Goal: Task Accomplishment & Management: Manage account settings

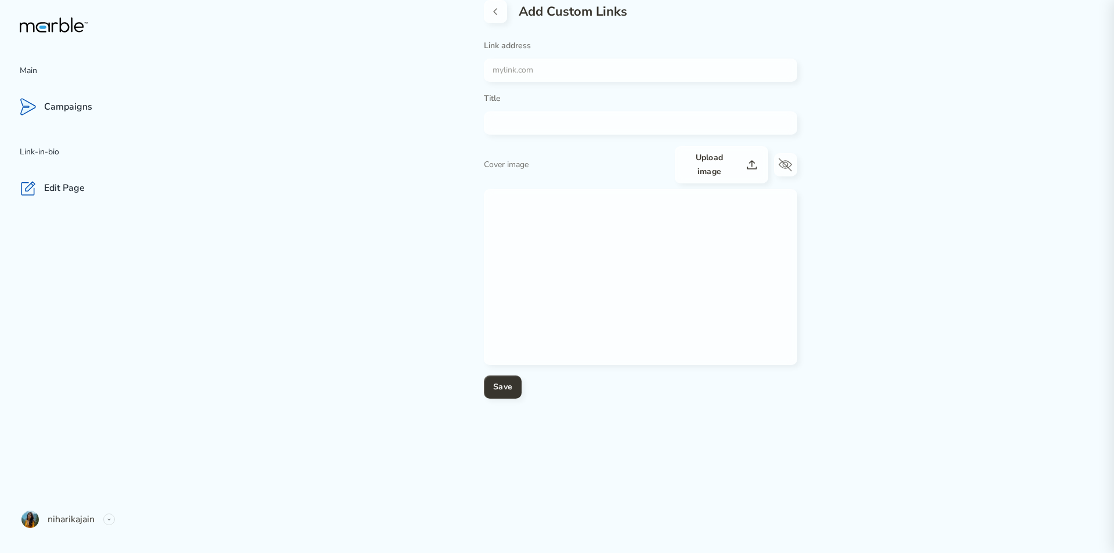
click at [538, 122] on input "text" at bounding box center [636, 123] width 305 height 14
click at [527, 82] on form "Link address Title Cover image Upload image Save" at bounding box center [640, 220] width 313 height 358
click at [517, 68] on input "text" at bounding box center [636, 70] width 305 height 14
paste input "https://linkfly.to/NiharikaJain"
type input "https://linkfly.to/NiharikaJain"
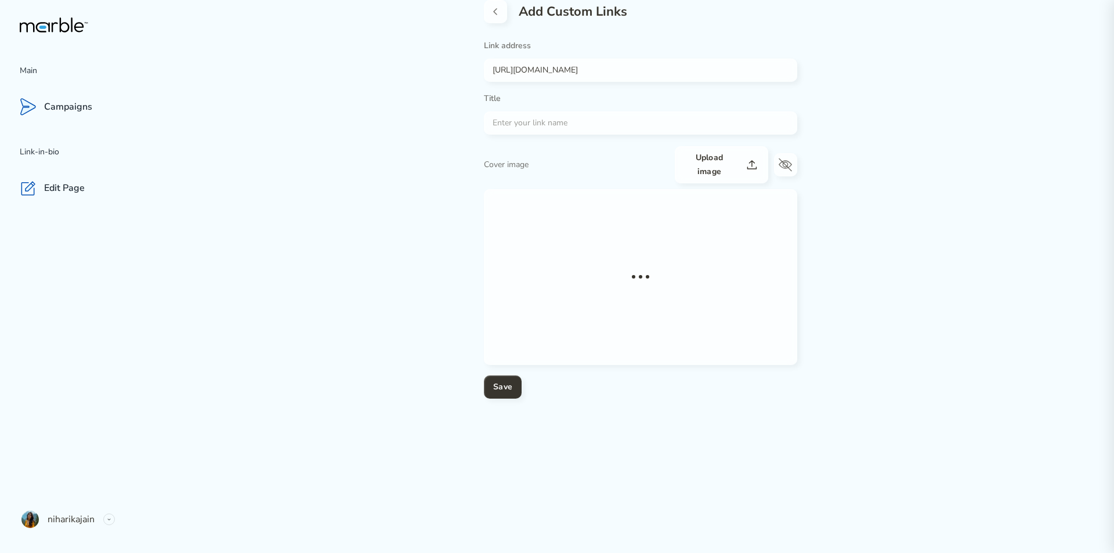
type input "Niharika Your Go To Hub to Connect and Follow - Linkfly"
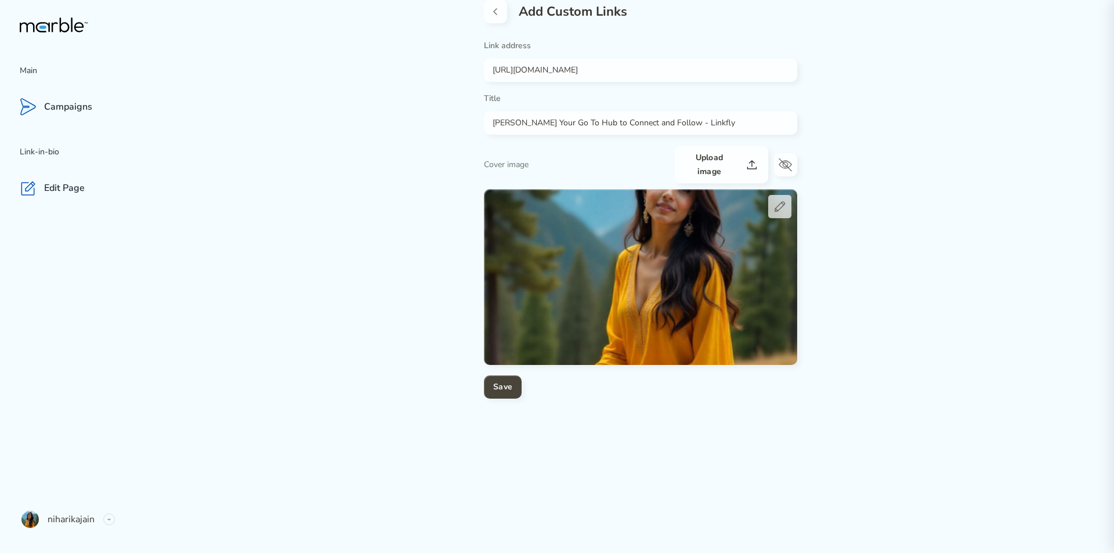
type input "https://linkfly.to/NiharikaJain"
click at [498, 381] on h4 "Save" at bounding box center [502, 387] width 19 height 14
click at [487, 380] on button "Save" at bounding box center [503, 386] width 38 height 23
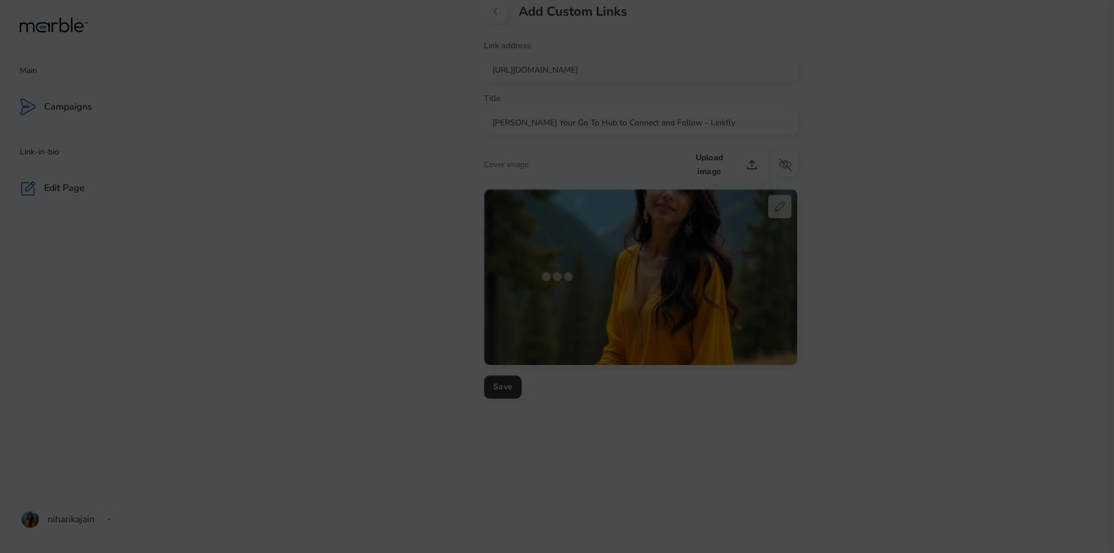
drag, startPoint x: 906, startPoint y: 133, endPoint x: 892, endPoint y: 127, distance: 15.3
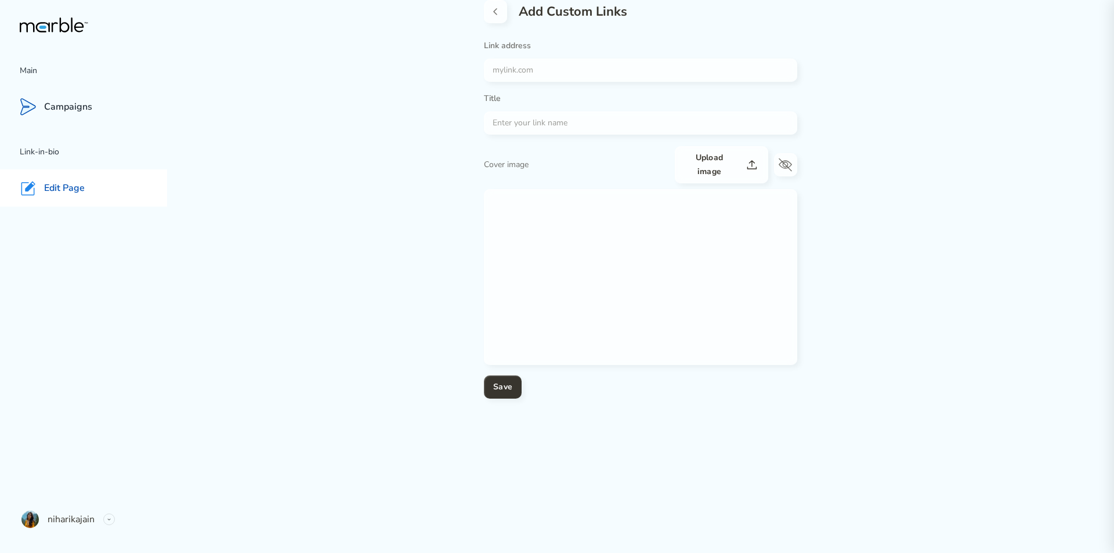
click at [73, 194] on div "Edit Page" at bounding box center [83, 187] width 167 height 37
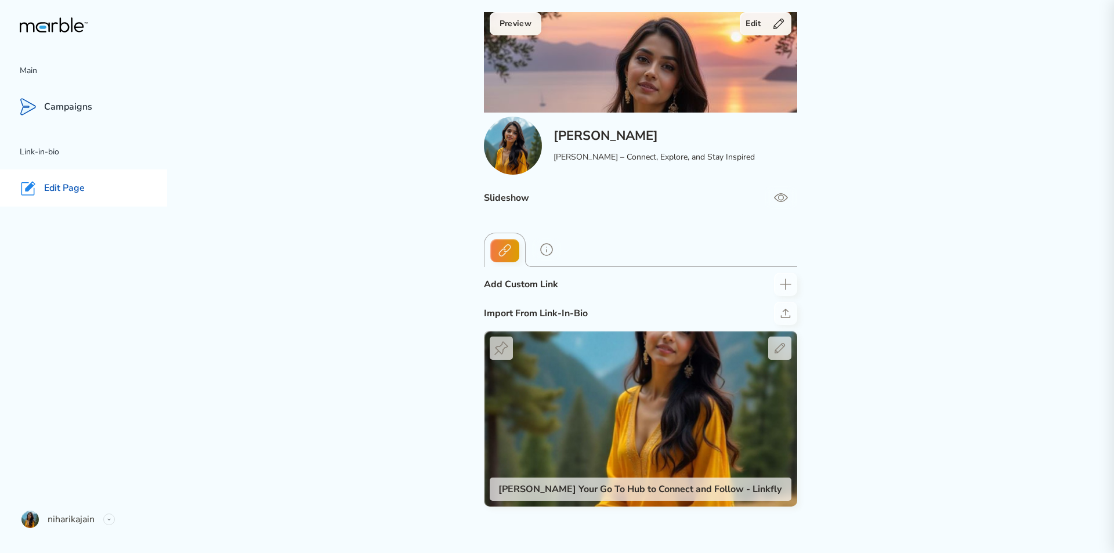
scroll to position [34, 0]
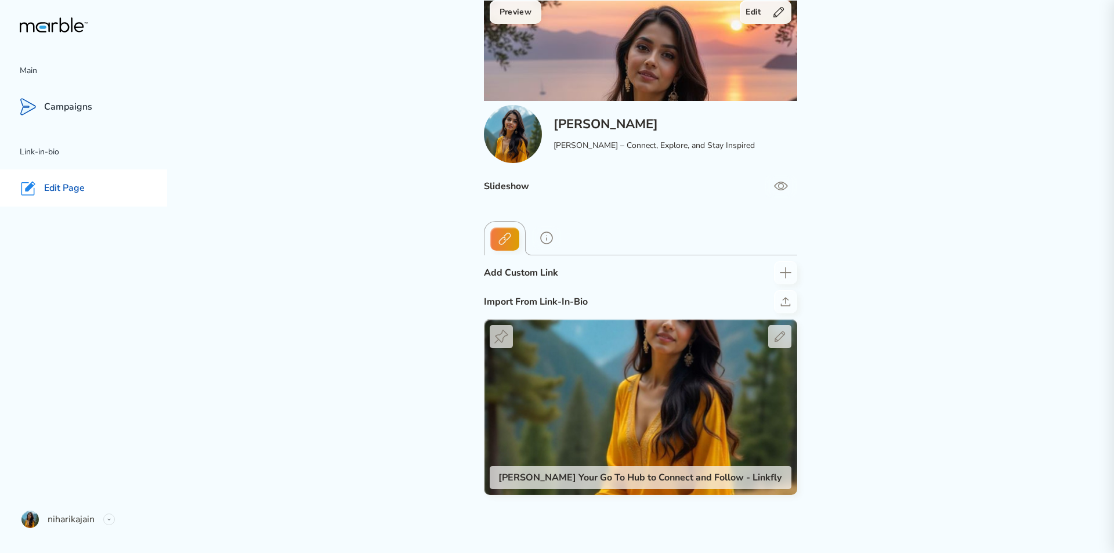
drag, startPoint x: 984, startPoint y: 204, endPoint x: 955, endPoint y: 191, distance: 31.2
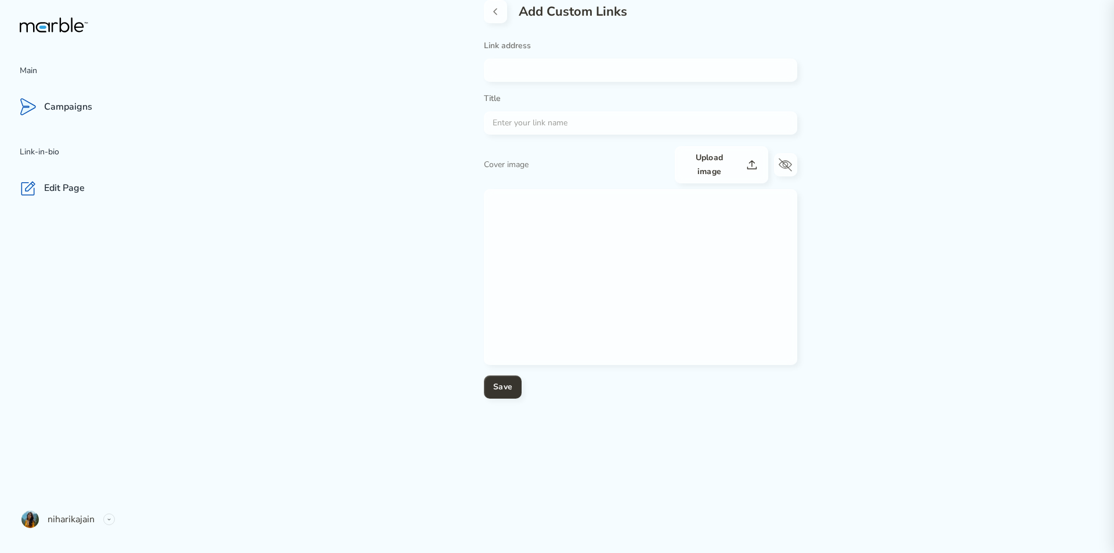
click at [507, 70] on input "text" at bounding box center [636, 70] width 305 height 14
paste input "https://niharikajain.herolinks.ca/"
type input "https://niharikajain.herolinks.ca/"
type input "Social Connects"
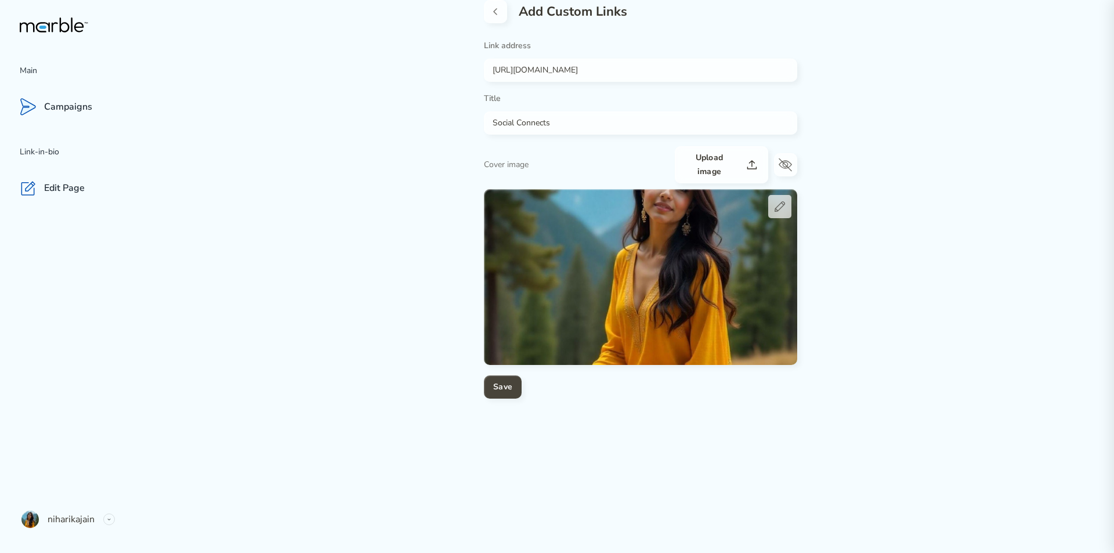
type input "https://niharikajain.herolinks.ca/"
click at [496, 387] on h4 "Save" at bounding box center [502, 387] width 19 height 14
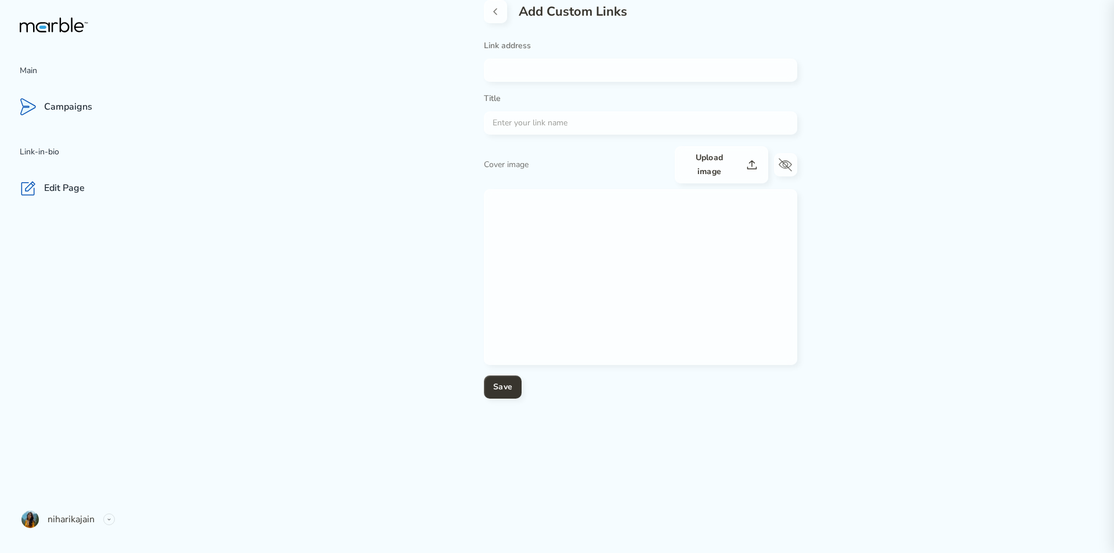
click at [510, 71] on input "text" at bounding box center [636, 70] width 305 height 14
paste input "https://gravatar.com/realniharikajain"
type input "https://gravatar.com/realniharikajain"
type input "Niharika Jain"
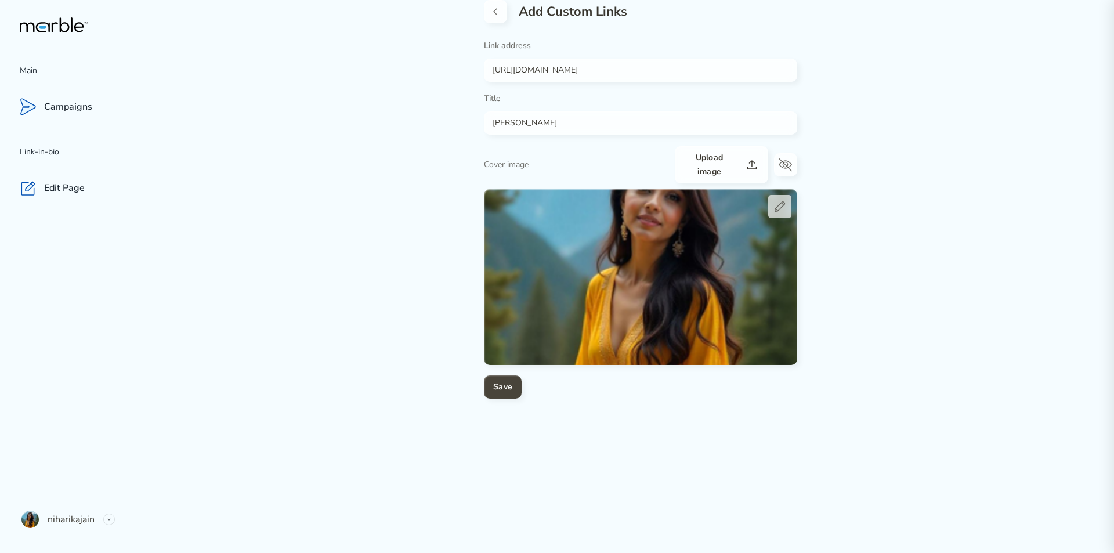
click at [514, 382] on button "Save" at bounding box center [503, 386] width 38 height 23
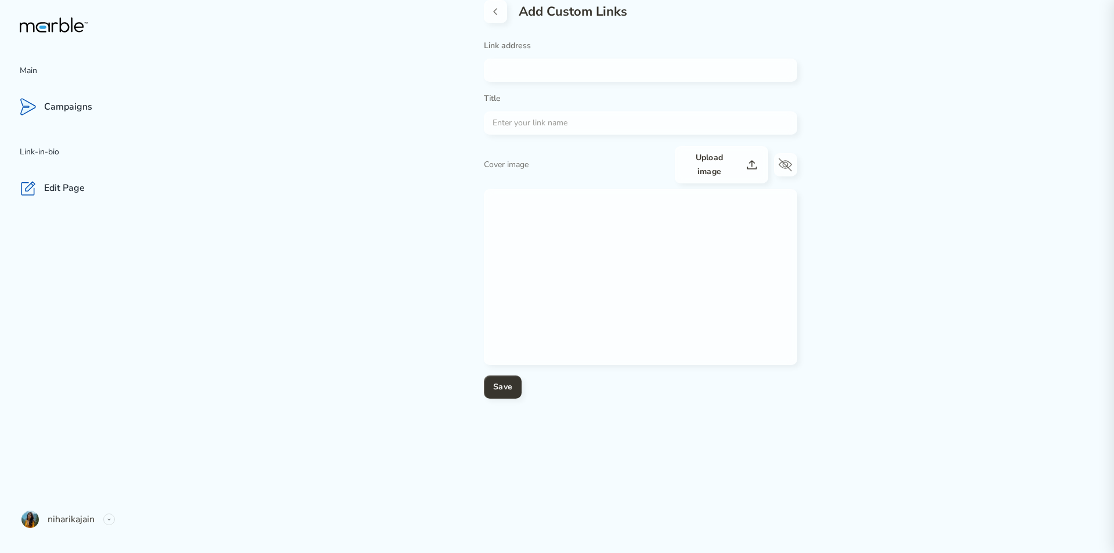
click at [512, 74] on input "text" at bounding box center [636, 70] width 305 height 14
paste input "[URL][DOMAIN_NAME]"
type input "[URL][DOMAIN_NAME]"
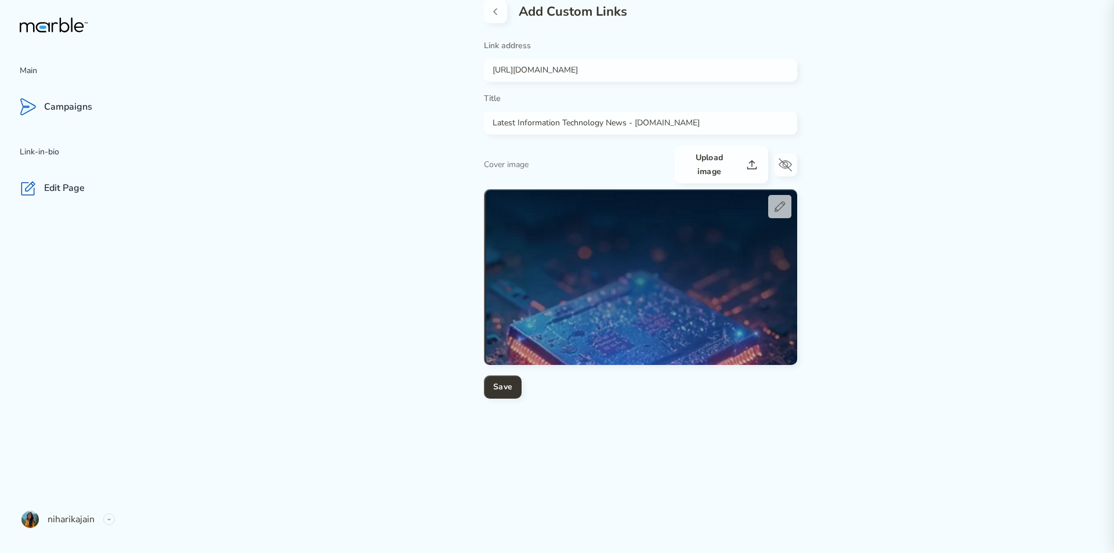
drag, startPoint x: 628, startPoint y: 121, endPoint x: 686, endPoint y: 120, distance: 58.0
click at [686, 120] on input "Latest Information Technology News - [DOMAIN_NAME]" at bounding box center [636, 123] width 305 height 14
type input "Latest Information Technology News"
click at [510, 388] on h4 "Save" at bounding box center [502, 387] width 19 height 14
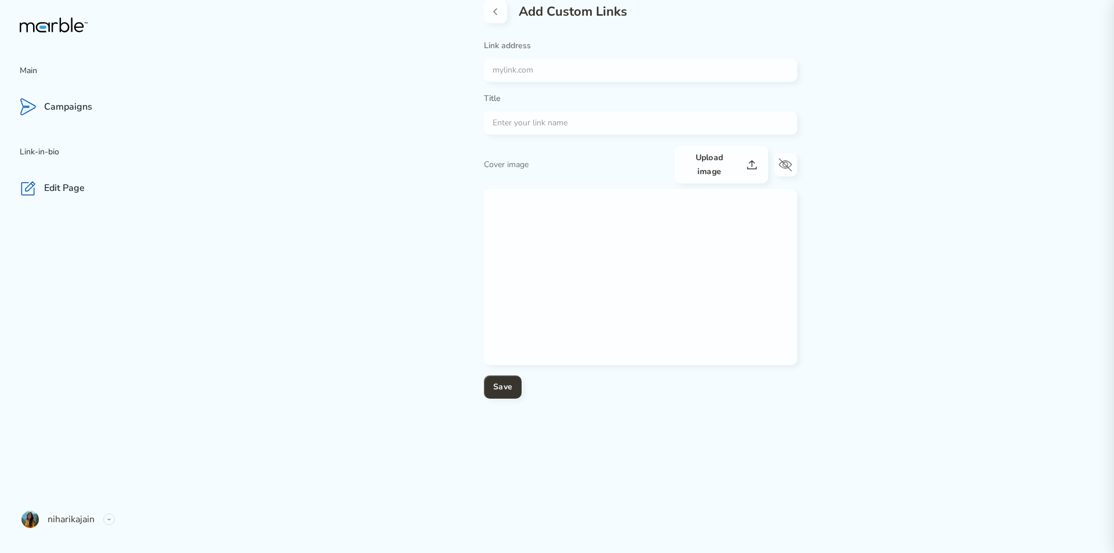
click at [513, 79] on div at bounding box center [640, 70] width 313 height 23
click at [512, 71] on input "text" at bounding box center [636, 70] width 305 height 14
paste input "https://niharikavibes.mssg.me/"
type input "https://niharikavibes.mssg.me/"
click at [523, 126] on input "text" at bounding box center [636, 123] width 305 height 14
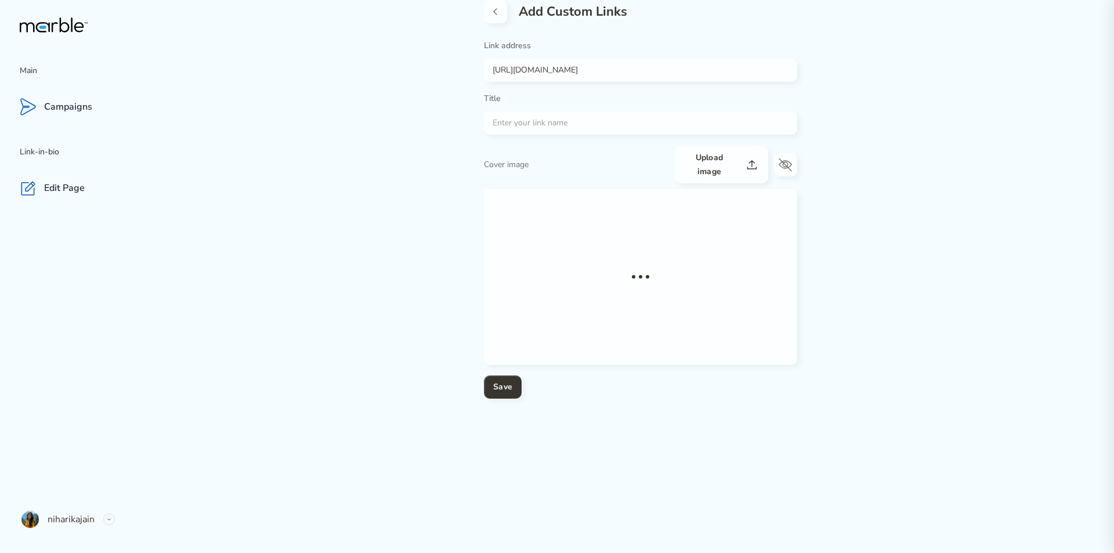
type input "Get in Touch with Niharika"
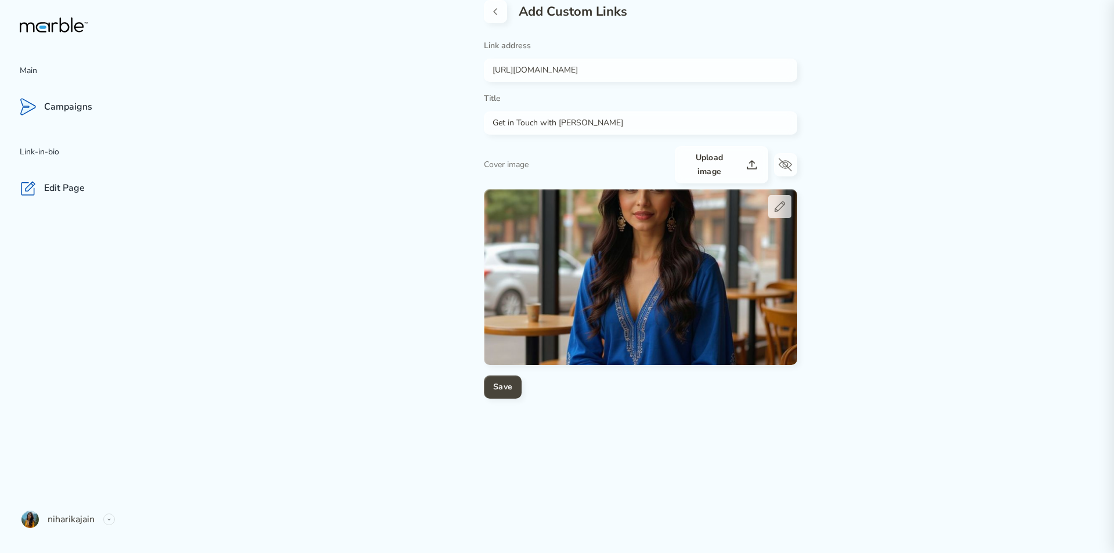
click at [494, 388] on h4 "Save" at bounding box center [502, 387] width 19 height 14
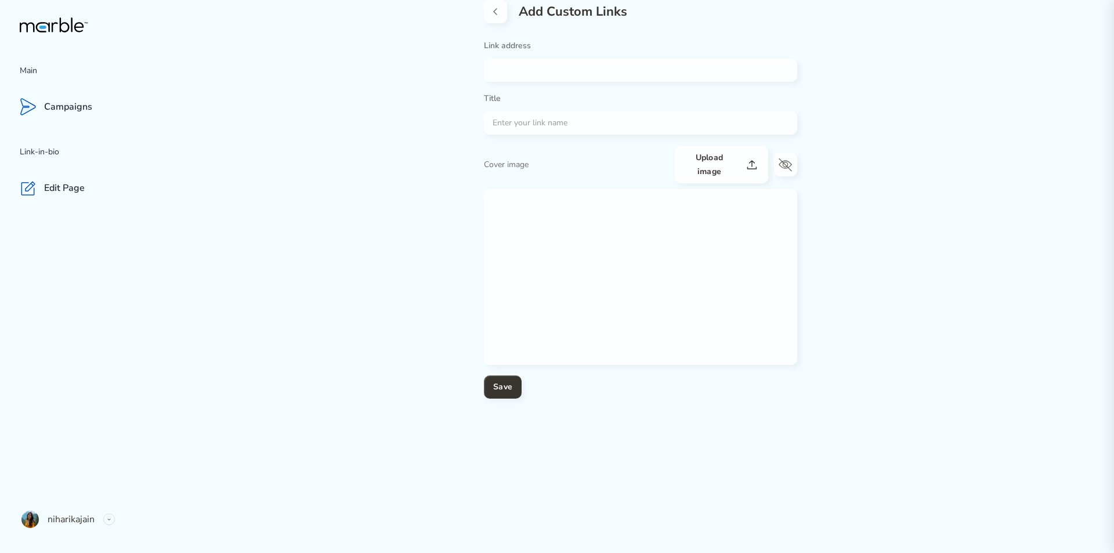
click at [511, 63] on input "text" at bounding box center [636, 70] width 305 height 14
paste input "https://niharikajain.my.canva.site/"
click at [588, 120] on input "text" at bounding box center [636, 123] width 305 height 14
click at [584, 93] on label "Title" at bounding box center [640, 102] width 313 height 18
click at [575, 82] on form "Link address https://niharikajain.my.canva.site/ Title Cover image Upload image…" at bounding box center [640, 220] width 313 height 358
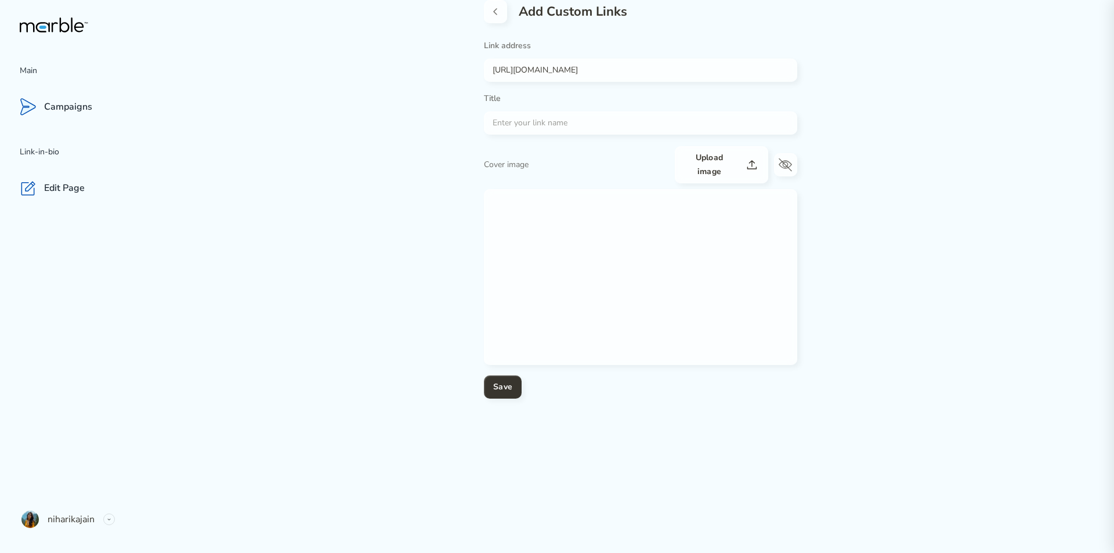
click at [569, 68] on input "https://niharikajain.my.canva.site/" at bounding box center [636, 70] width 305 height 14
paste input "www.indiehackers.com/AnamikaGill"
type input "https://www.indiehackers.com/AnamikaGill"
click at [967, 160] on div "Add Custom Links Link address https://www.indiehackers.com/AnamikaGill Title Co…" at bounding box center [640, 276] width 947 height 553
type input "Anamika Gill (@AnamikaGill) on Indie Hackers"
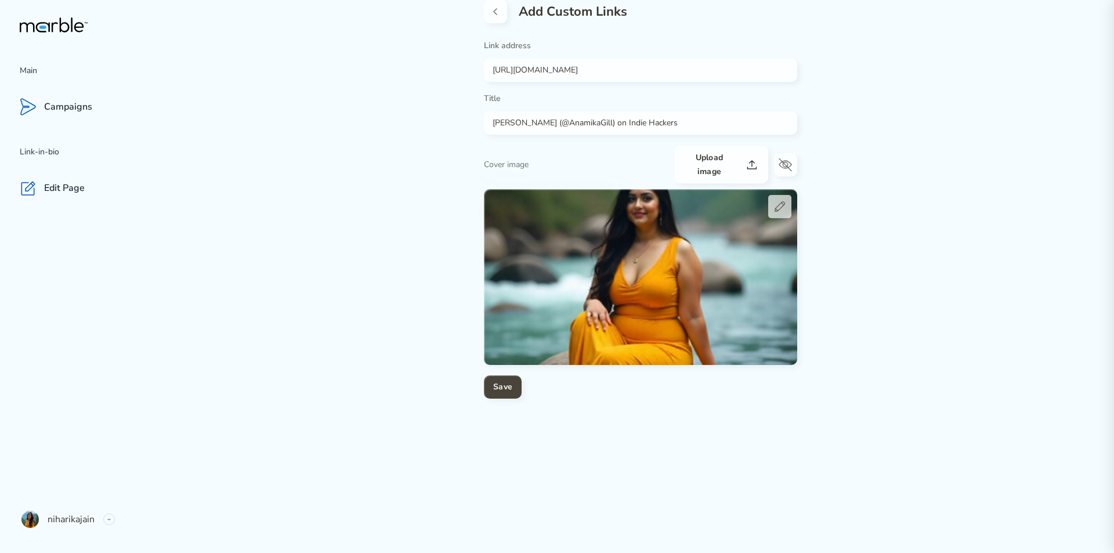
click at [509, 391] on h4 "Save" at bounding box center [502, 387] width 19 height 14
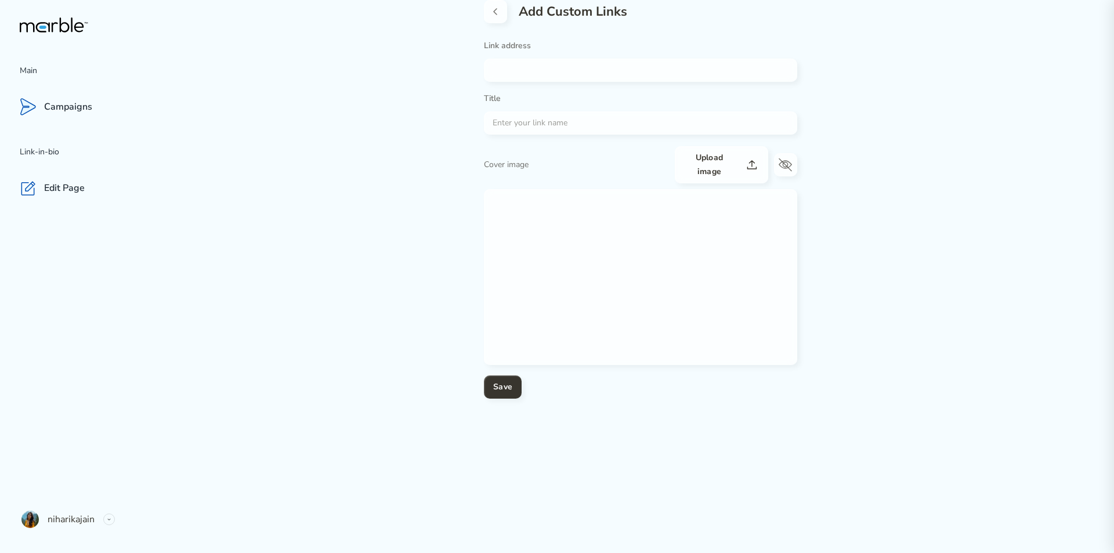
click at [557, 74] on input "text" at bounding box center [636, 70] width 305 height 14
paste input "https://rumble.com/user/NiharikaJain"
click at [484, 375] on button "Save" at bounding box center [503, 386] width 38 height 23
paste input "follow.it/niharika-jain-stories-pr-and-insights/message/top-10-mobile-apps-you-…"
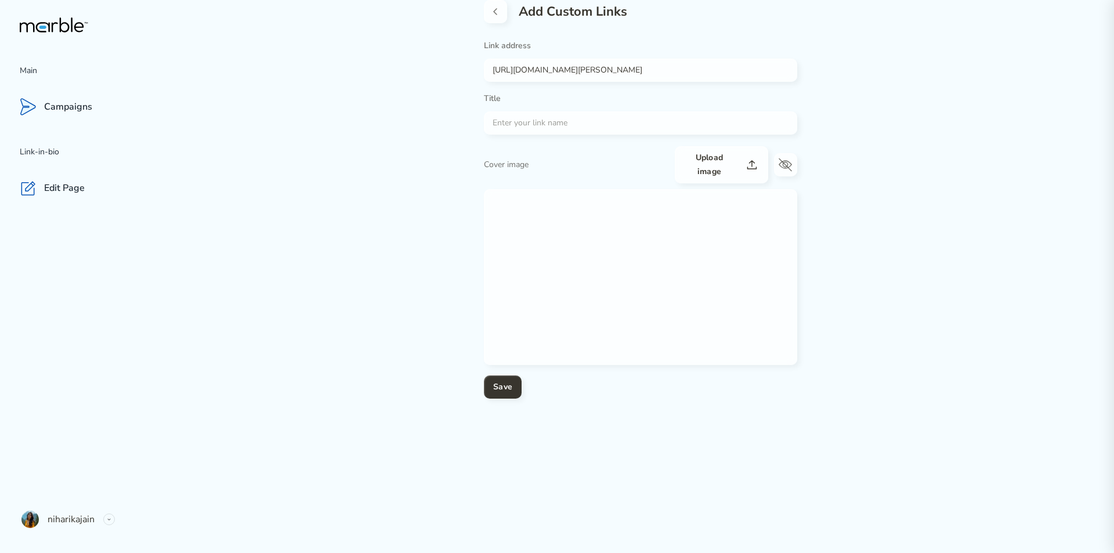
scroll to position [0, 96]
type input "https://follow.it/niharika-jain-stories-pr-and-insights/message/top-10-mobile-a…"
click at [923, 127] on div "Add Custom Links Link address https://follow.it/niharika-jain-stories-pr-and-in…" at bounding box center [640, 276] width 947 height 553
type input "Top 10 Mobile Apps You Should Try in 2025"
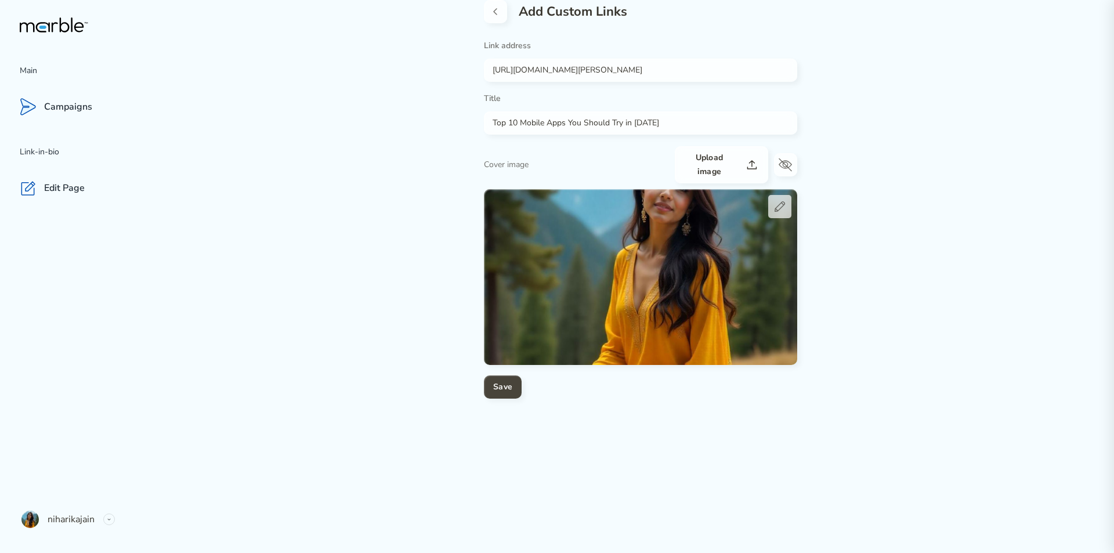
click at [489, 392] on button "Save" at bounding box center [503, 386] width 38 height 23
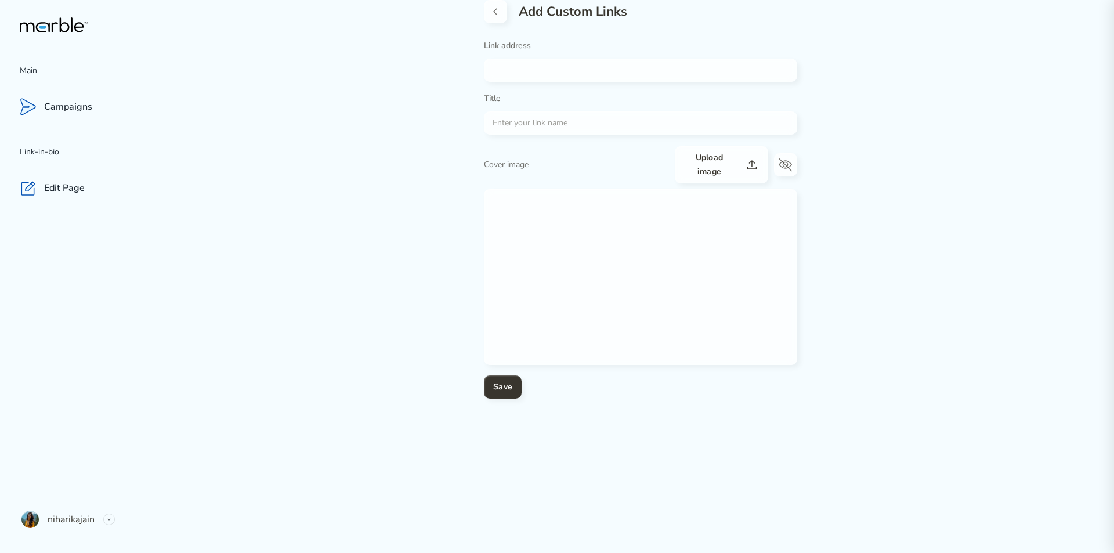
click at [544, 75] on input "text" at bounding box center [636, 70] width 305 height 14
paste input "https://www.indiahighlight.com/state/delhi"
type input "https://www.indiahighlight.com/state/delhi"
type input "Delhi Tourism & Travel Guide"
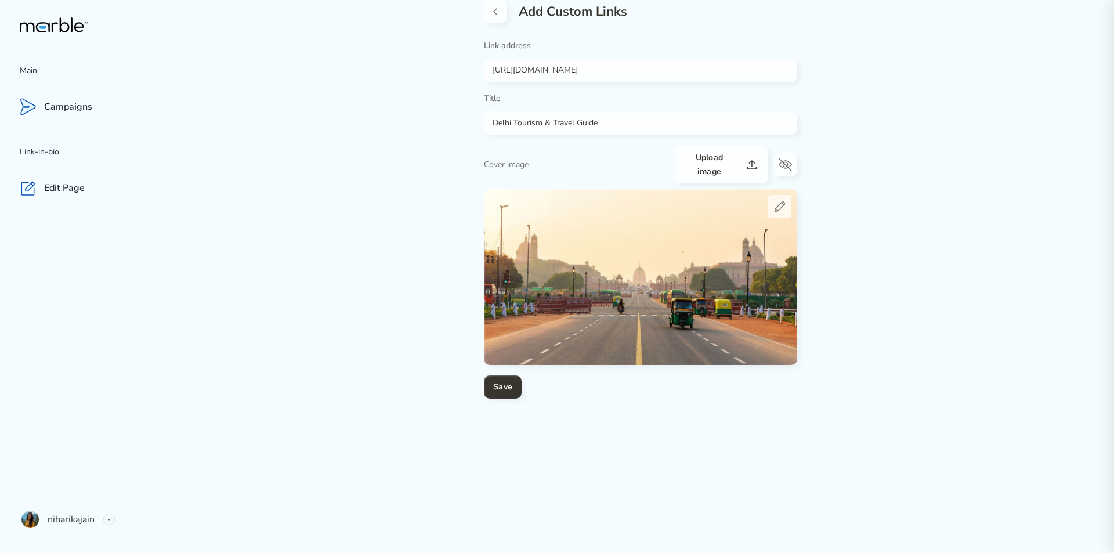
click at [512, 122] on input "Delhi Tourism & Travel Guide" at bounding box center [636, 123] width 305 height 14
click at [509, 393] on h4 "Save" at bounding box center [502, 387] width 19 height 14
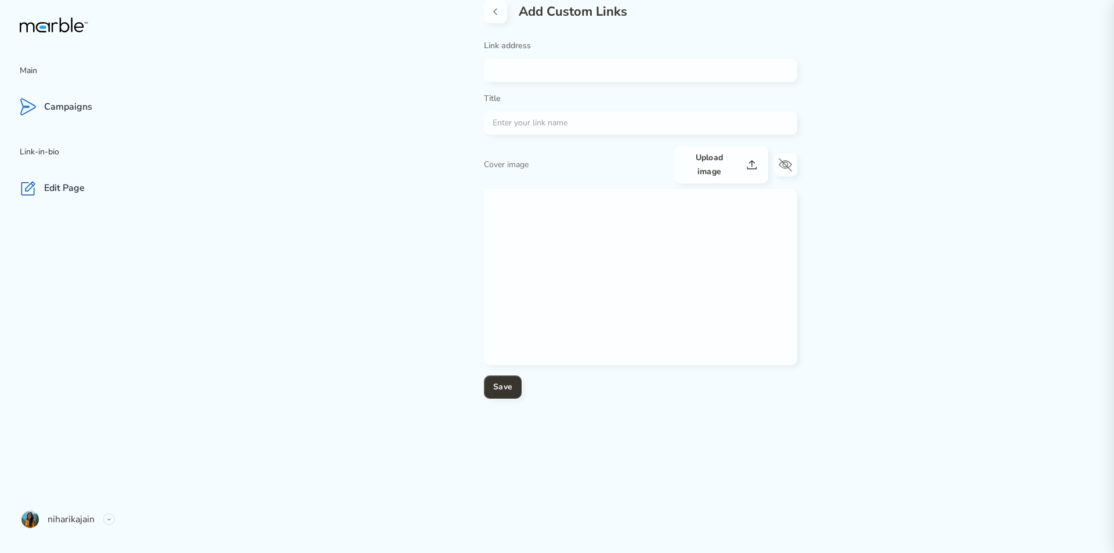
click at [522, 65] on input "text" at bounding box center [636, 70] width 305 height 14
paste input "[URL][DOMAIN_NAME]"
type input "[URL][DOMAIN_NAME]"
click at [484, 375] on button "Save" at bounding box center [503, 386] width 38 height 23
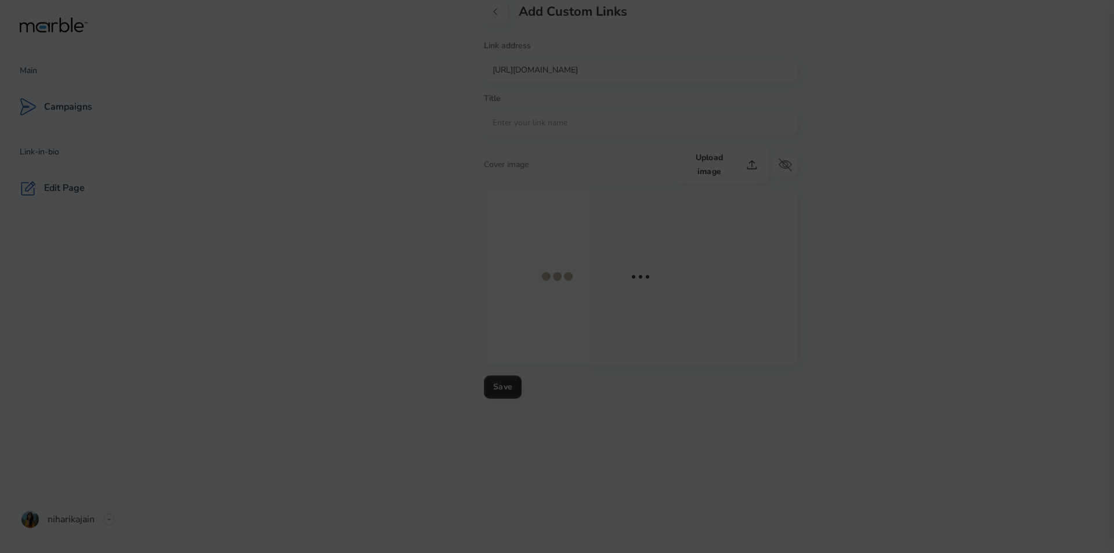
type input "[PERSON_NAME]"
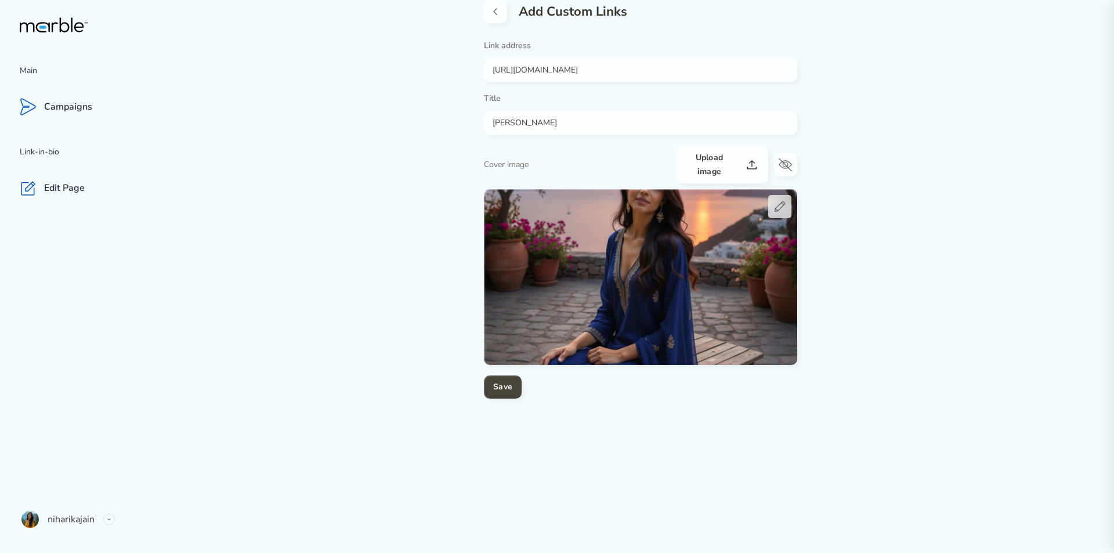
click at [496, 381] on h4 "Save" at bounding box center [502, 387] width 19 height 14
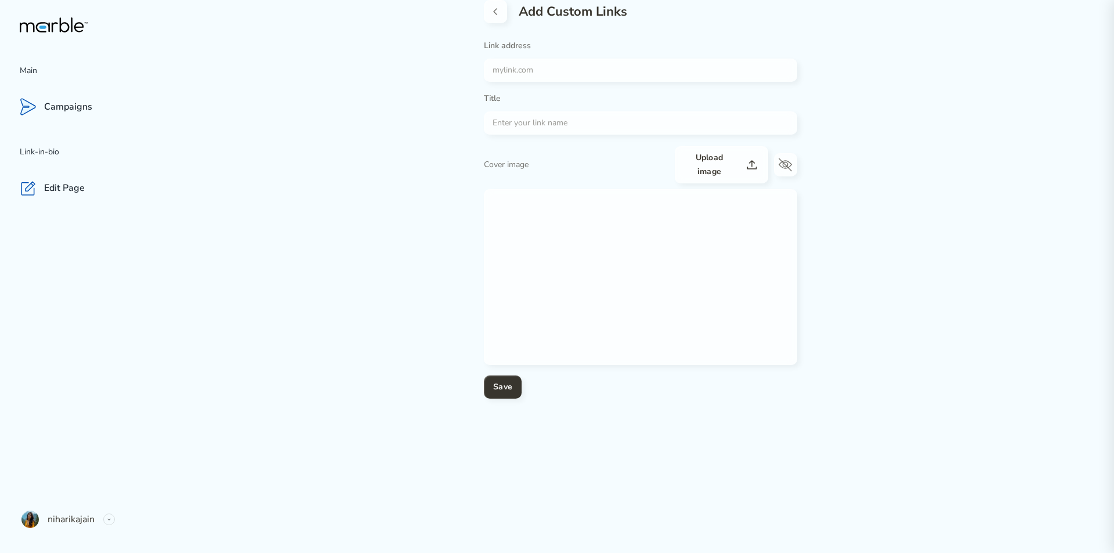
click at [523, 80] on div at bounding box center [640, 70] width 313 height 23
click at [522, 70] on input "text" at bounding box center [636, 70] width 305 height 14
paste input "[URL][DOMAIN_NAME][PERSON_NAME]"
type input "[URL][DOMAIN_NAME][PERSON_NAME]"
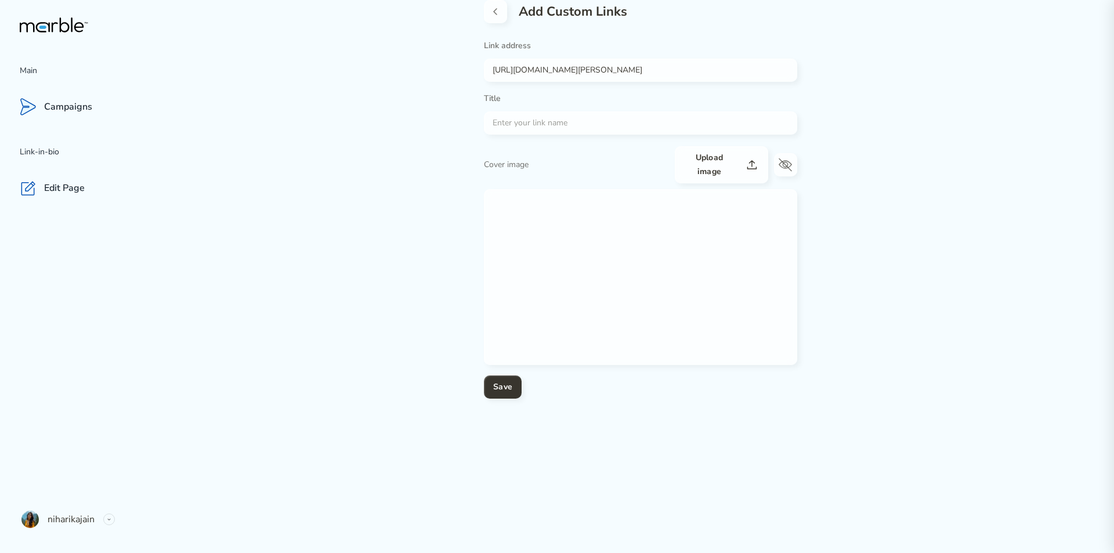
click at [484, 375] on button "Save" at bounding box center [503, 386] width 38 height 23
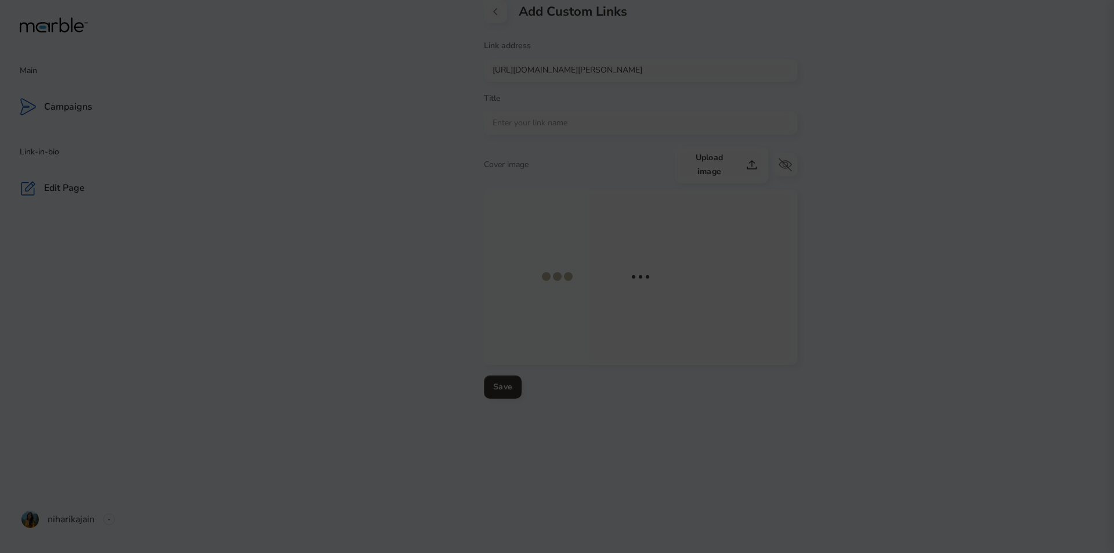
type input "[PERSON_NAME]’s Digital Library"
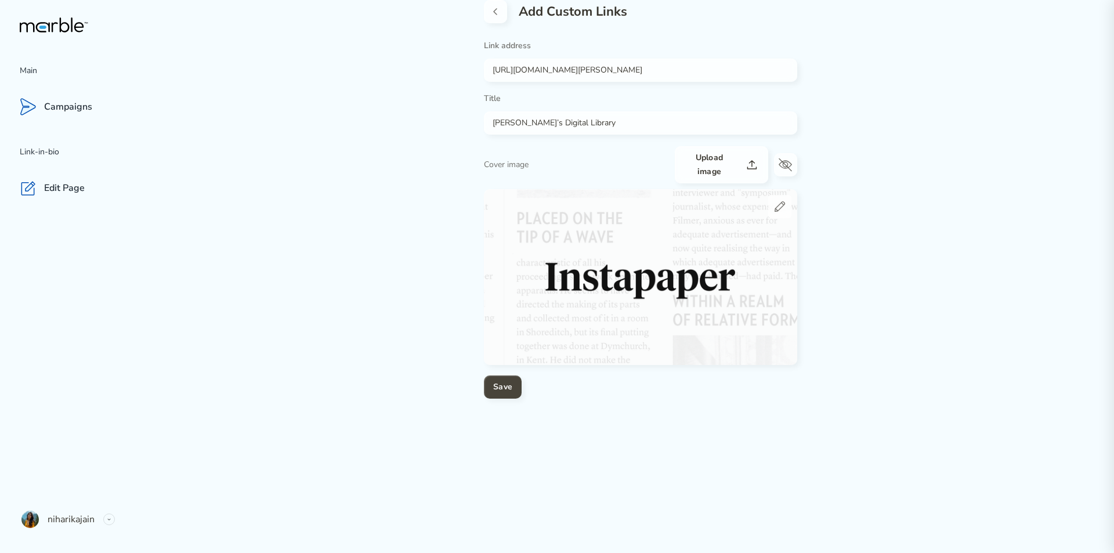
click at [489, 382] on button "Save" at bounding box center [503, 386] width 38 height 23
click at [55, 522] on p "niharikajain" at bounding box center [71, 519] width 47 height 14
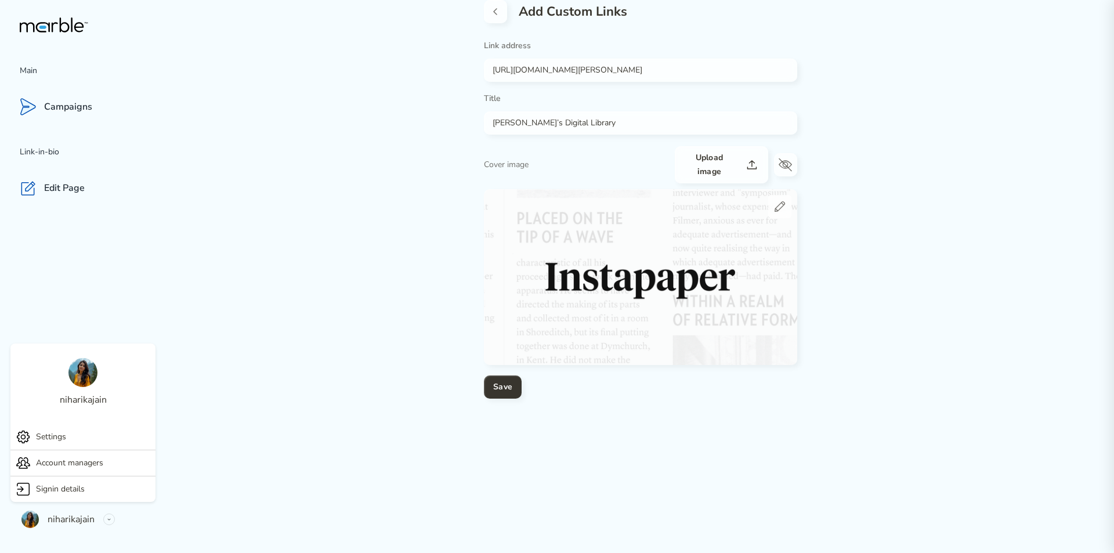
click at [89, 402] on p "niharikajain" at bounding box center [83, 400] width 47 height 14
click at [86, 371] on img at bounding box center [82, 372] width 29 height 29
drag, startPoint x: 72, startPoint y: 193, endPoint x: 0, endPoint y: 343, distance: 166.1
click at [74, 193] on p "Edit Page" at bounding box center [64, 188] width 41 height 12
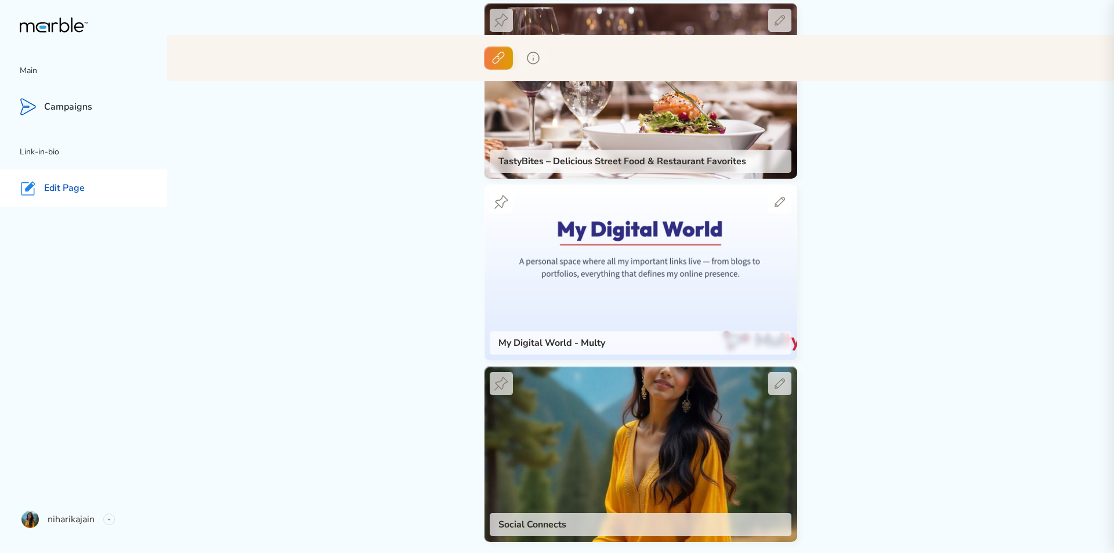
scroll to position [579, 0]
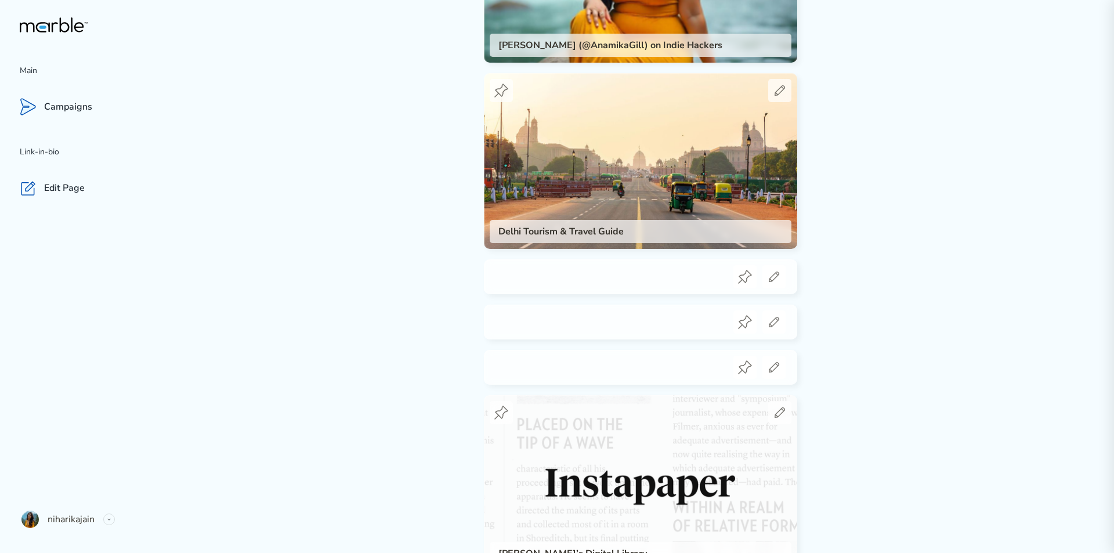
scroll to position [2147, 0]
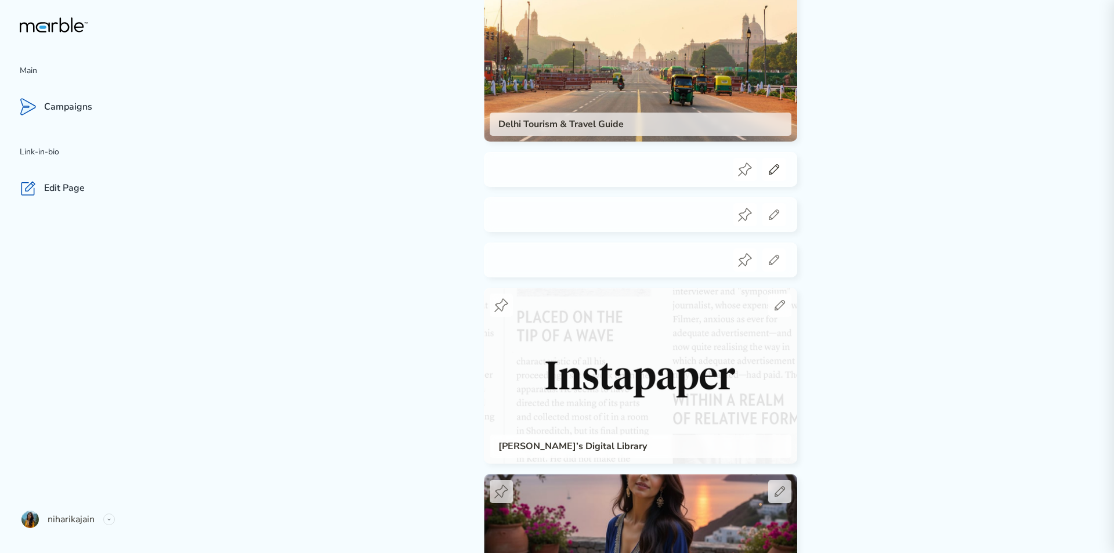
click at [773, 169] on icon at bounding box center [774, 169] width 14 height 14
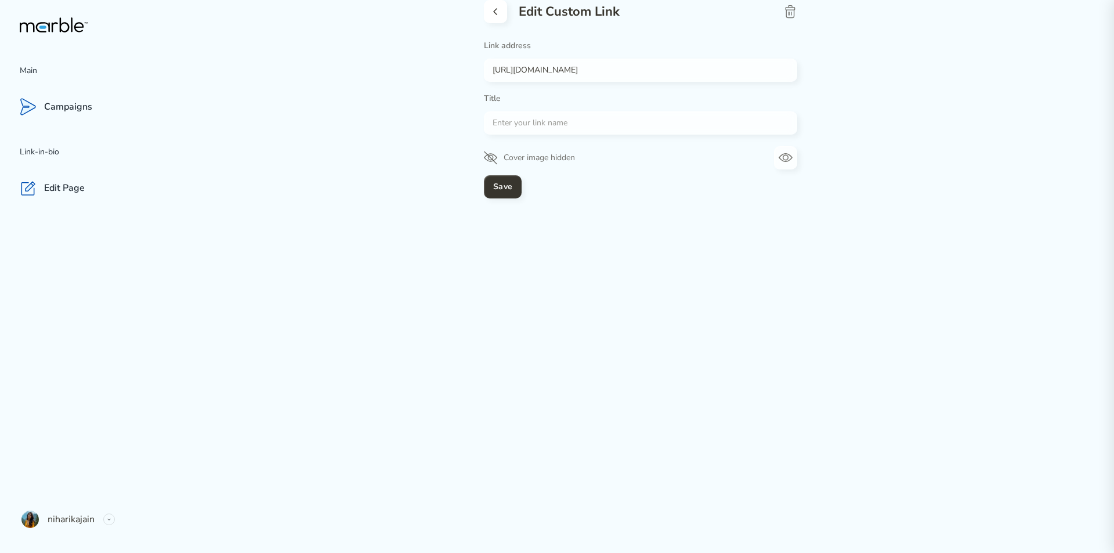
click at [496, 8] on icon at bounding box center [496, 12] width 14 height 14
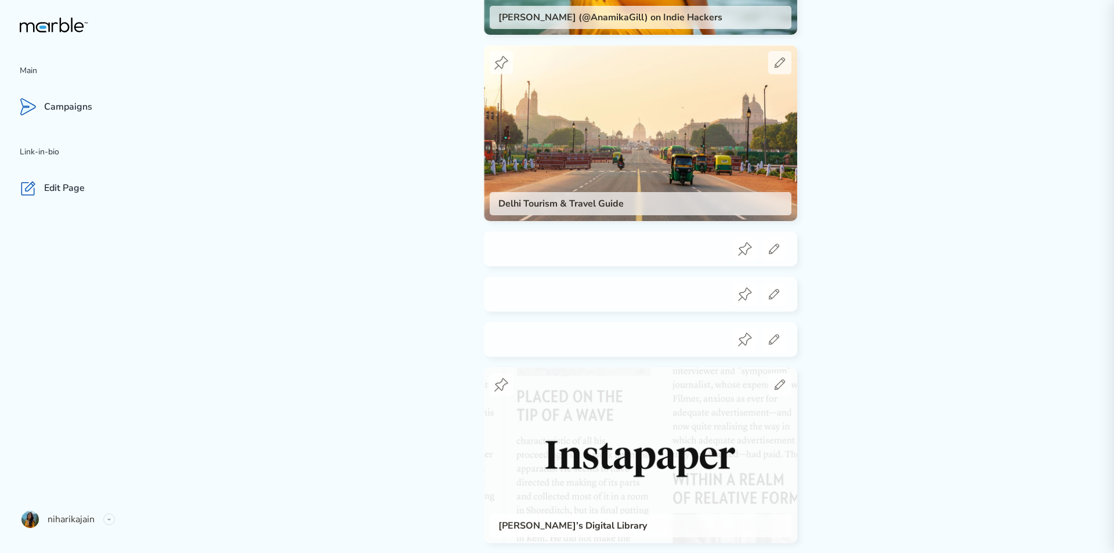
scroll to position [2147, 0]
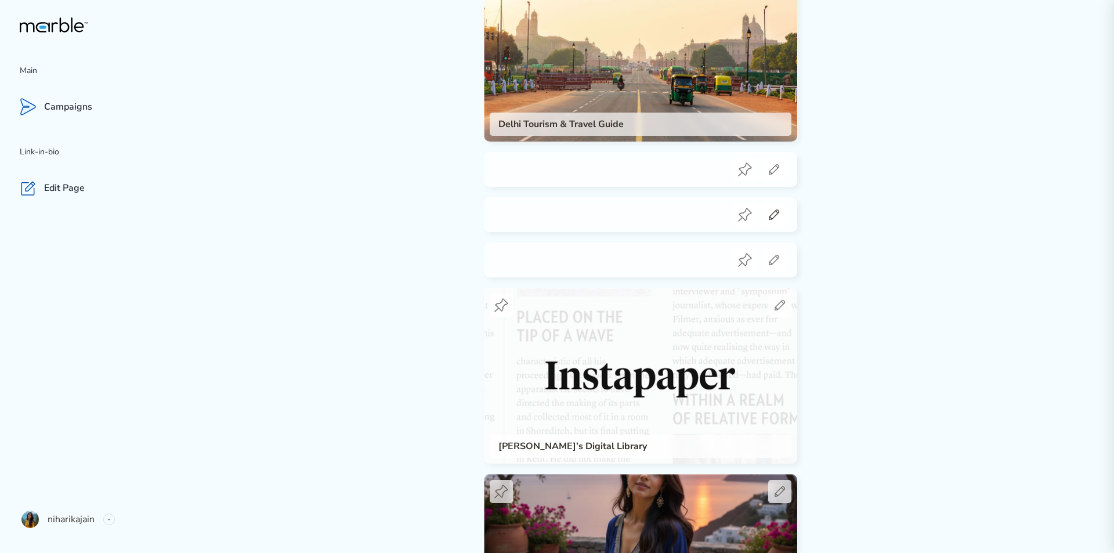
click at [773, 211] on icon at bounding box center [774, 215] width 14 height 14
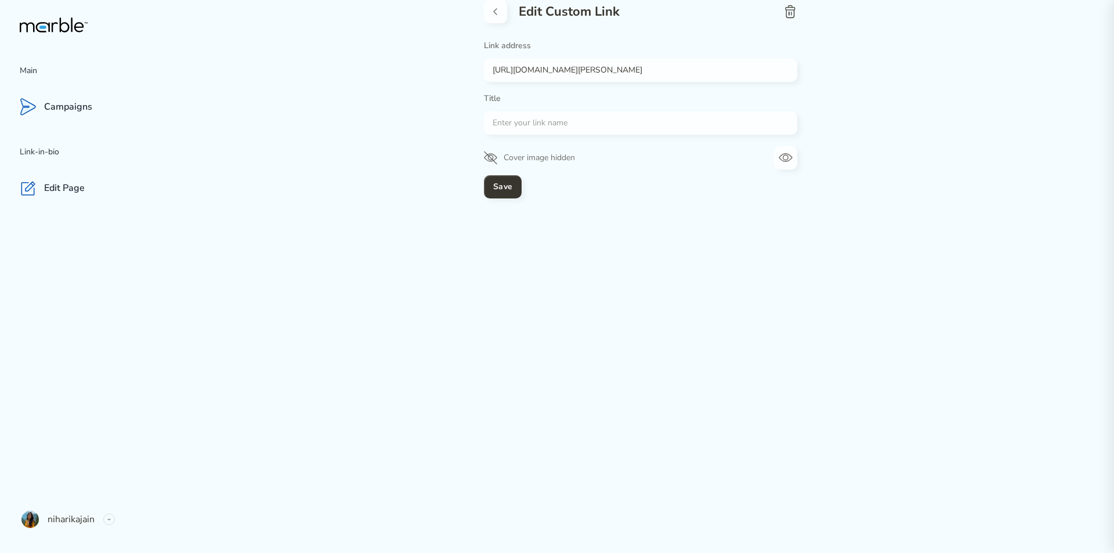
click at [792, 12] on icon at bounding box center [791, 14] width 1 height 4
click at [552, 65] on input "[URL][DOMAIN_NAME][PERSON_NAME]" at bounding box center [636, 70] width 305 height 14
paste input "[DOMAIN_NAME]/t4oef7"
type input "[URL][DOMAIN_NAME]"
click at [533, 121] on input "text" at bounding box center [636, 123] width 305 height 14
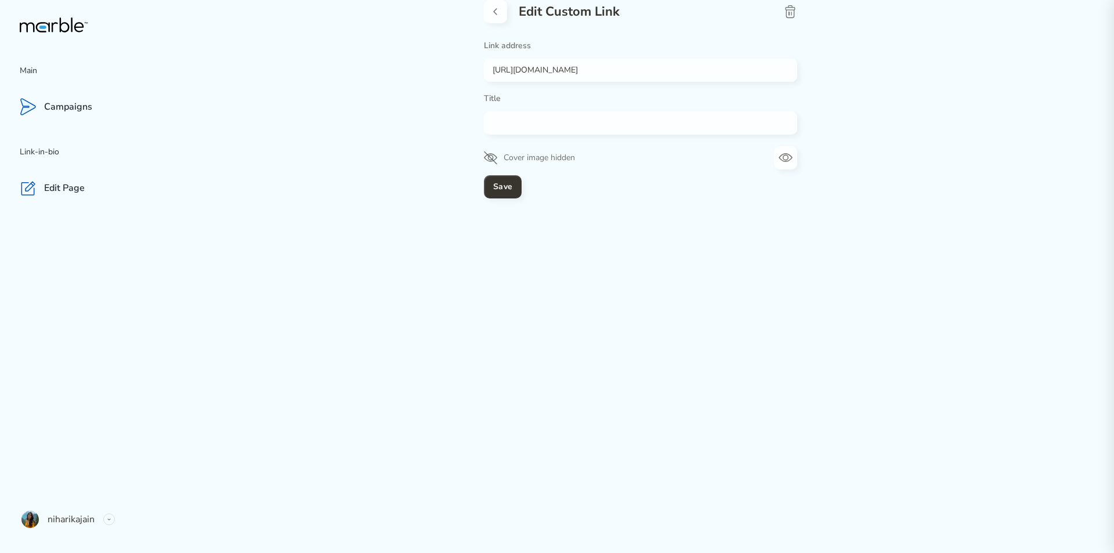
paste input "NiharikaJainOfficial"
type input "NiharikaJainOfficial"
click at [547, 157] on p "Cover image hidden" at bounding box center [539, 158] width 71 height 14
click at [782, 161] on icon "button" at bounding box center [786, 158] width 14 height 14
click at [704, 160] on input "file" at bounding box center [721, 164] width 93 height 37
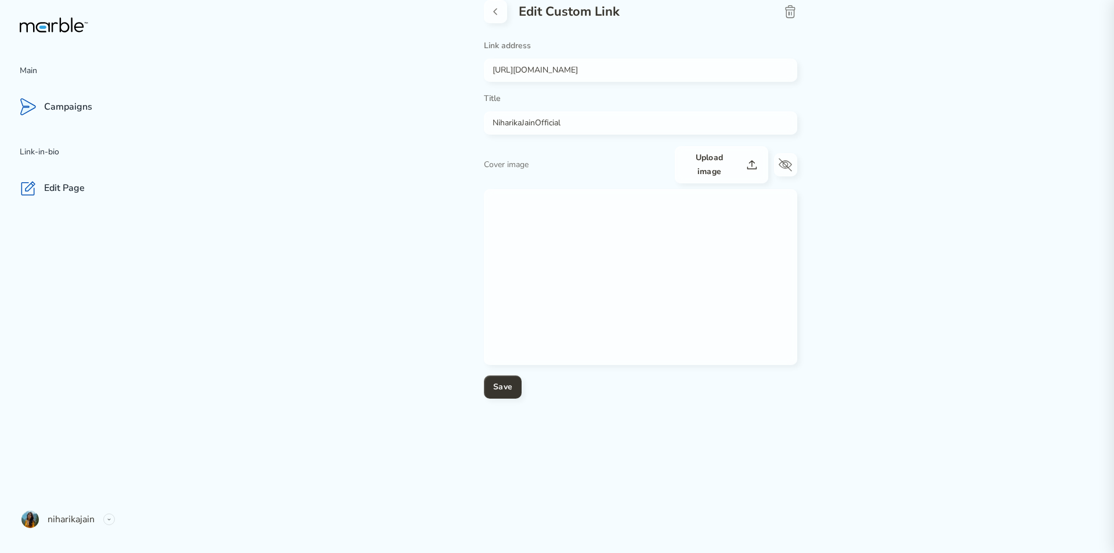
type input "C:\fakepath\5d3a747dac7a7fc6ac4b01b8d50c2487.jpg"
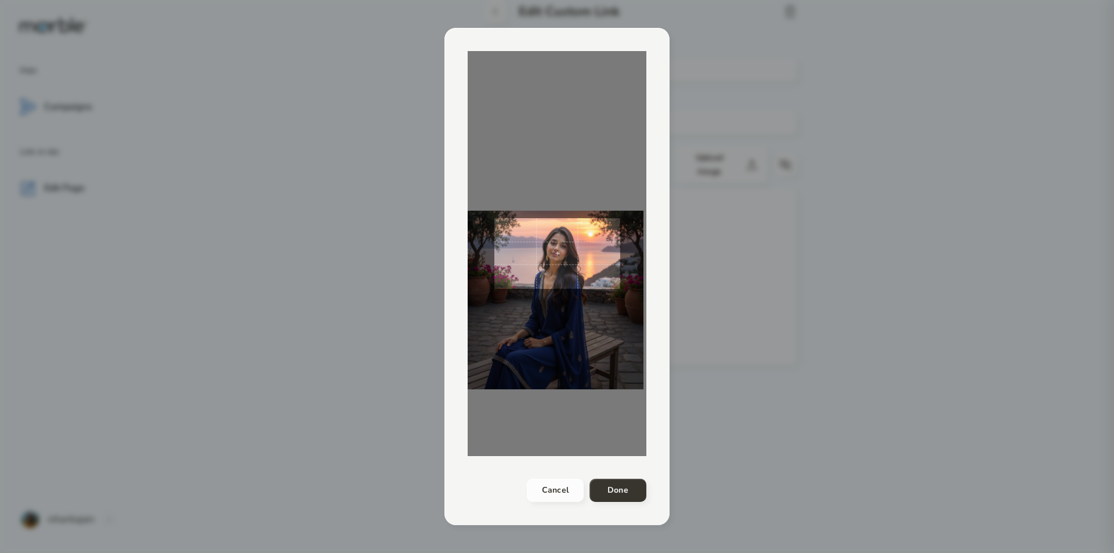
click at [555, 369] on div at bounding box center [557, 253] width 179 height 405
click at [619, 483] on button "Done" at bounding box center [618, 490] width 57 height 23
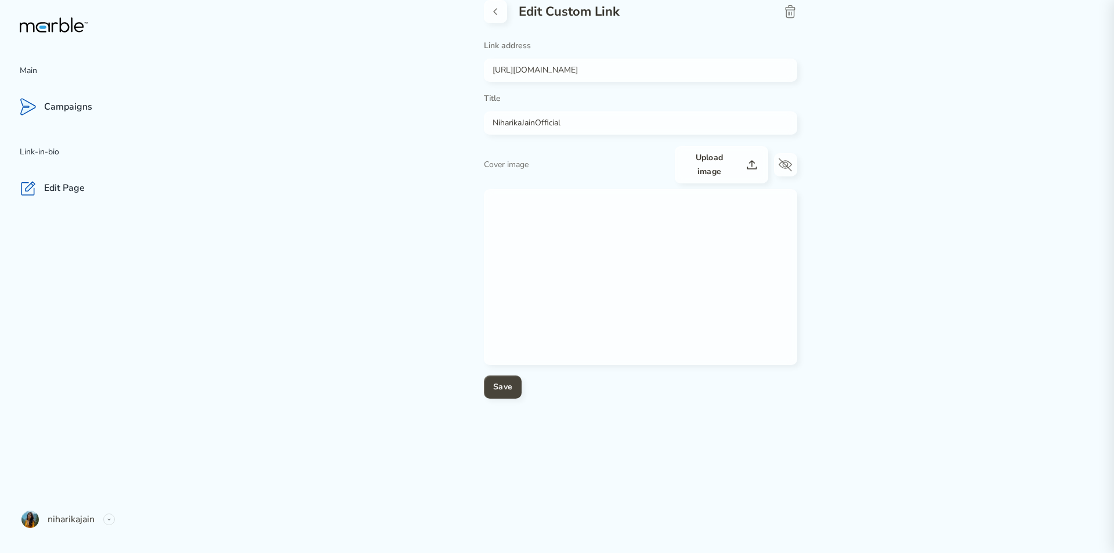
click at [511, 383] on h4 "Save" at bounding box center [502, 387] width 19 height 14
click at [515, 391] on button "Save" at bounding box center [503, 386] width 38 height 23
click at [514, 388] on button "Save" at bounding box center [503, 386] width 38 height 23
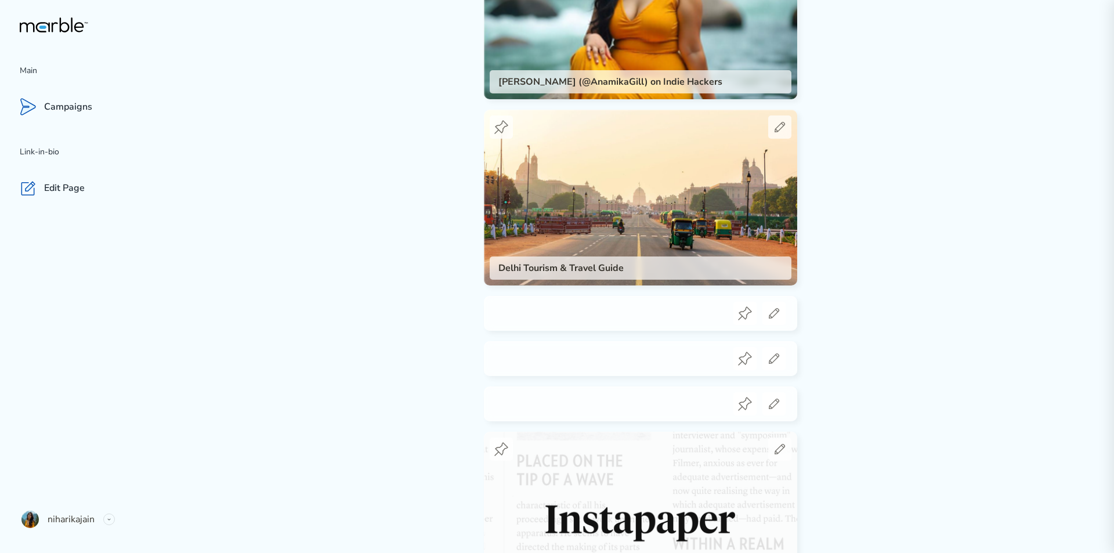
scroll to position [2089, 0]
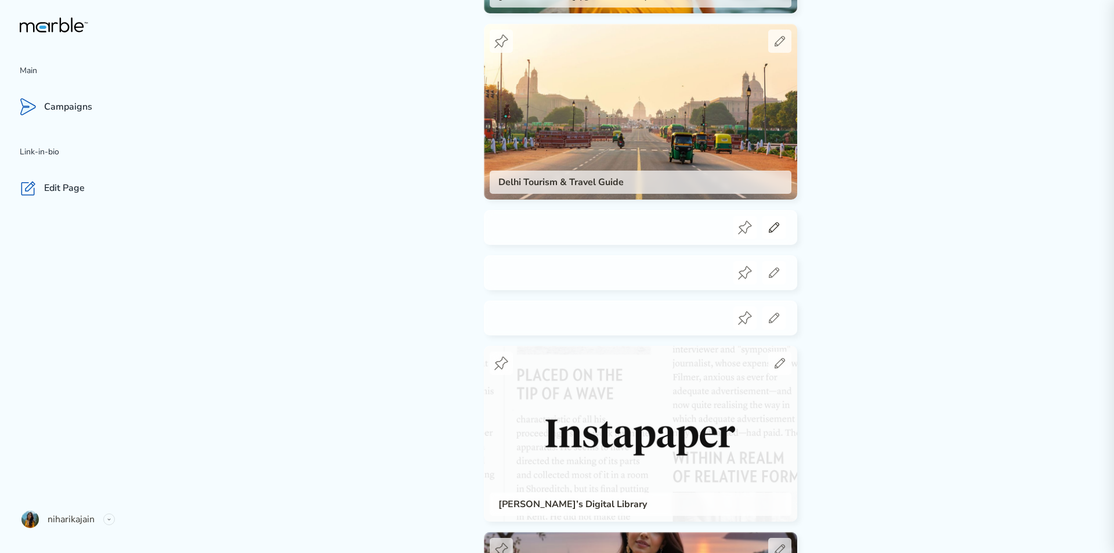
click at [772, 229] on icon at bounding box center [774, 228] width 14 height 14
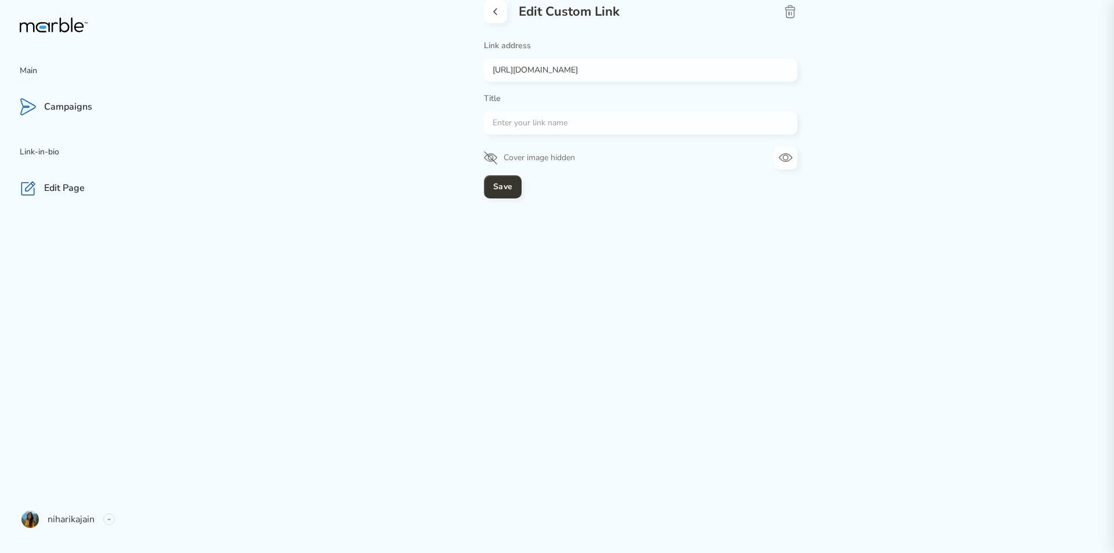
click at [495, 6] on icon at bounding box center [496, 12] width 14 height 14
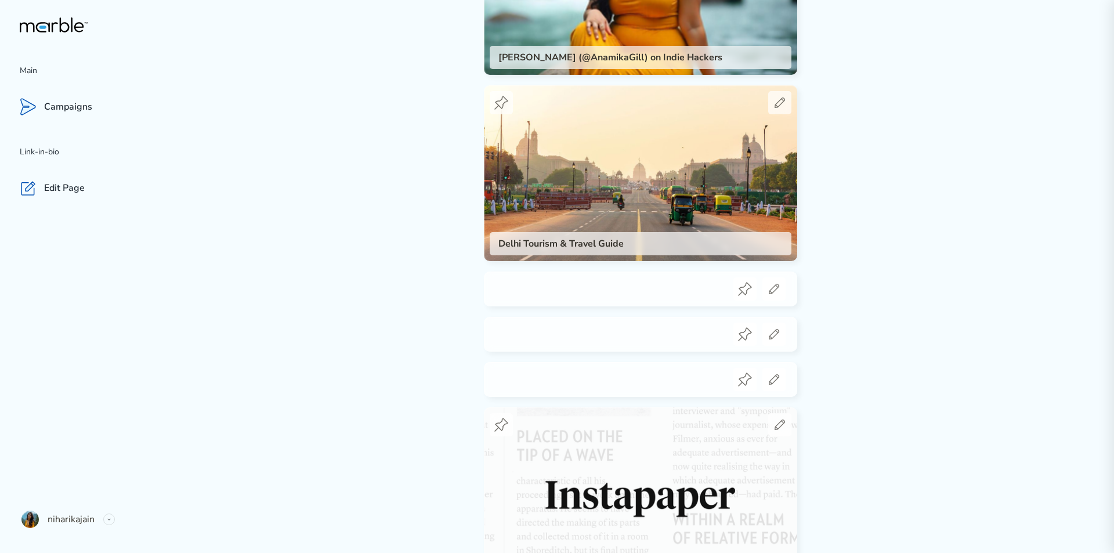
scroll to position [2147, 0]
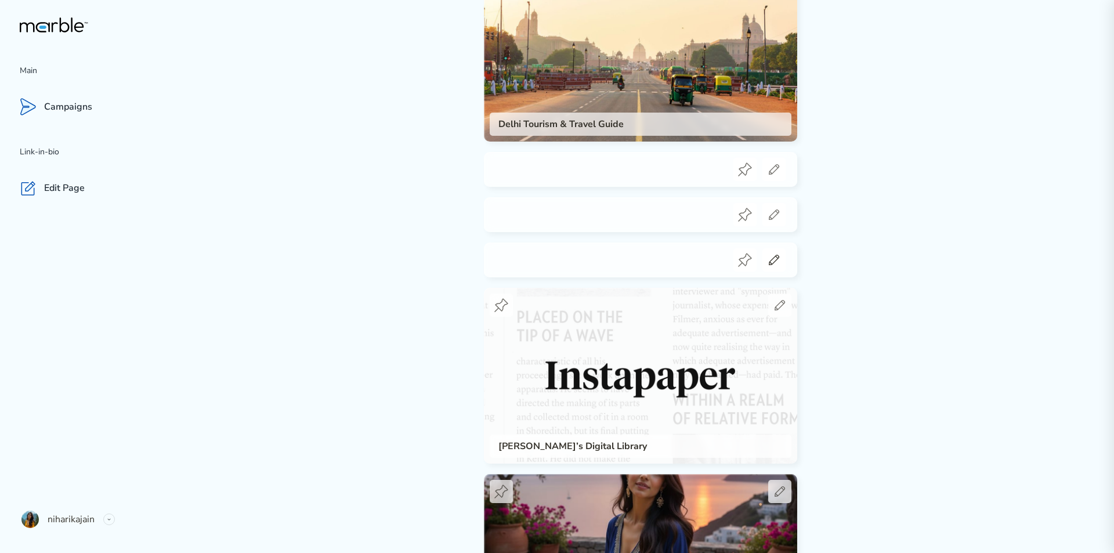
click at [772, 259] on icon at bounding box center [774, 260] width 10 height 10
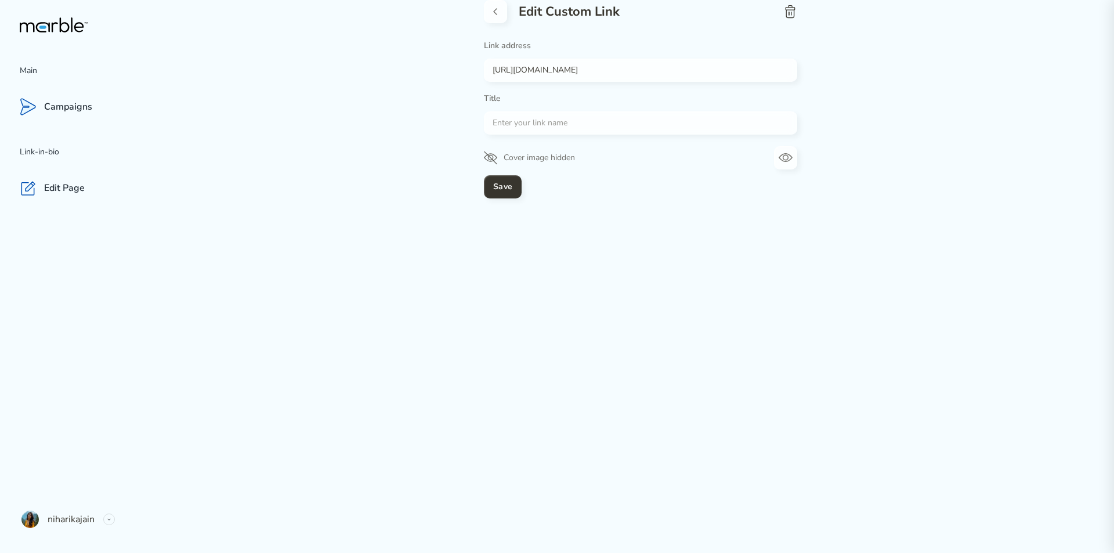
click at [786, 17] on icon at bounding box center [790, 12] width 14 height 14
click at [529, 67] on input "https://rumble.com/user/NiharikaJain" at bounding box center [636, 70] width 305 height 14
click at [84, 526] on div "niharikajain" at bounding box center [68, 519] width 99 height 23
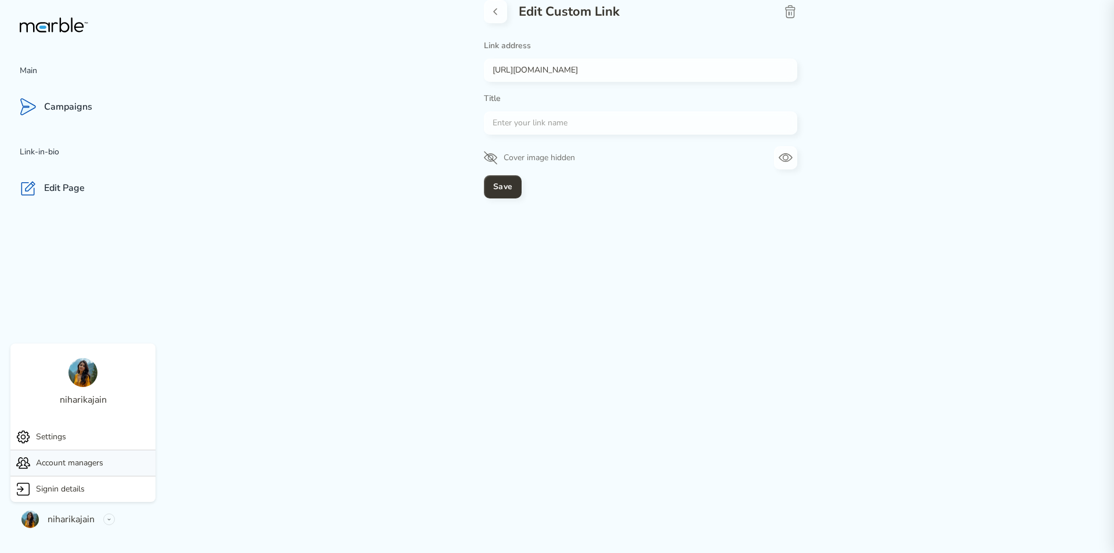
click at [60, 463] on p "Account managers" at bounding box center [69, 463] width 67 height 14
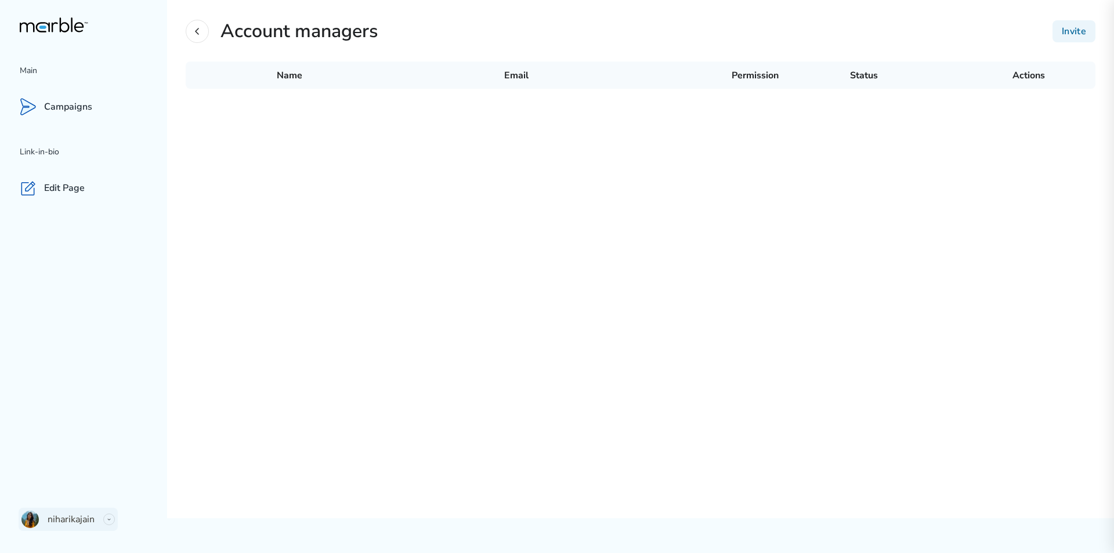
click at [44, 519] on div "niharikajain" at bounding box center [68, 519] width 99 height 23
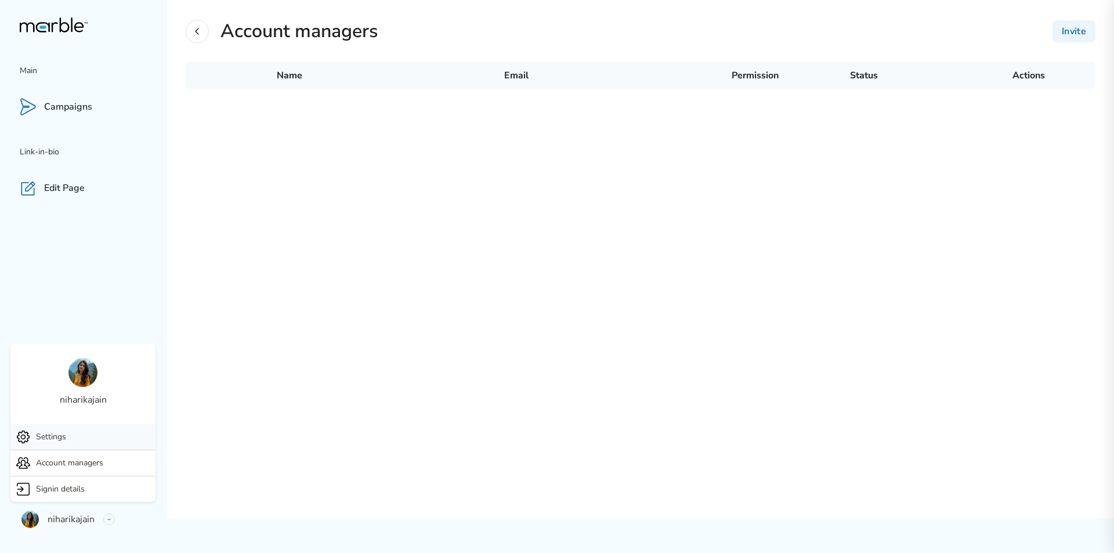
click at [64, 440] on p "Settings" at bounding box center [51, 437] width 30 height 14
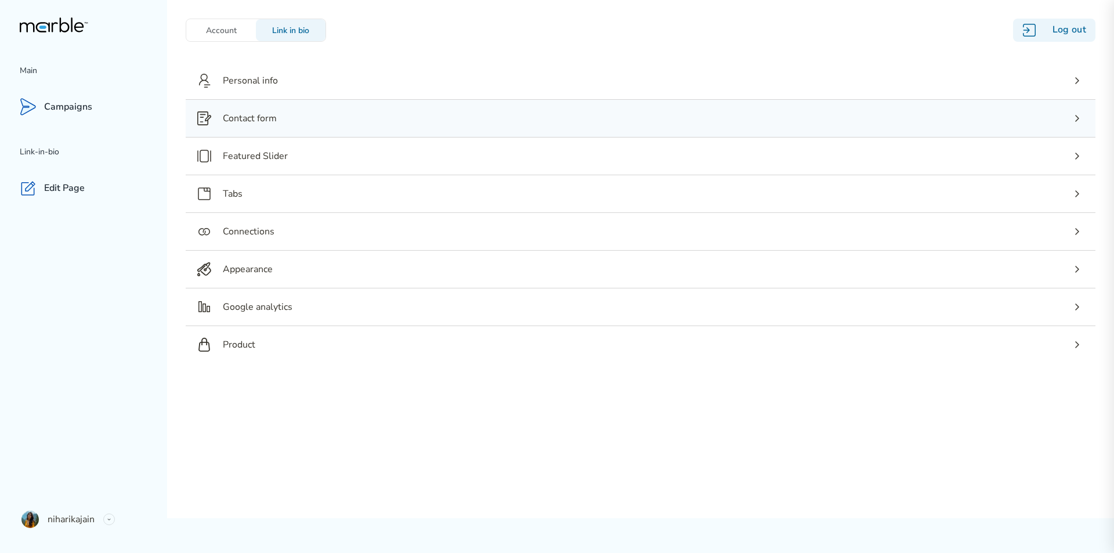
click at [269, 116] on p "Contact form" at bounding box center [250, 118] width 54 height 14
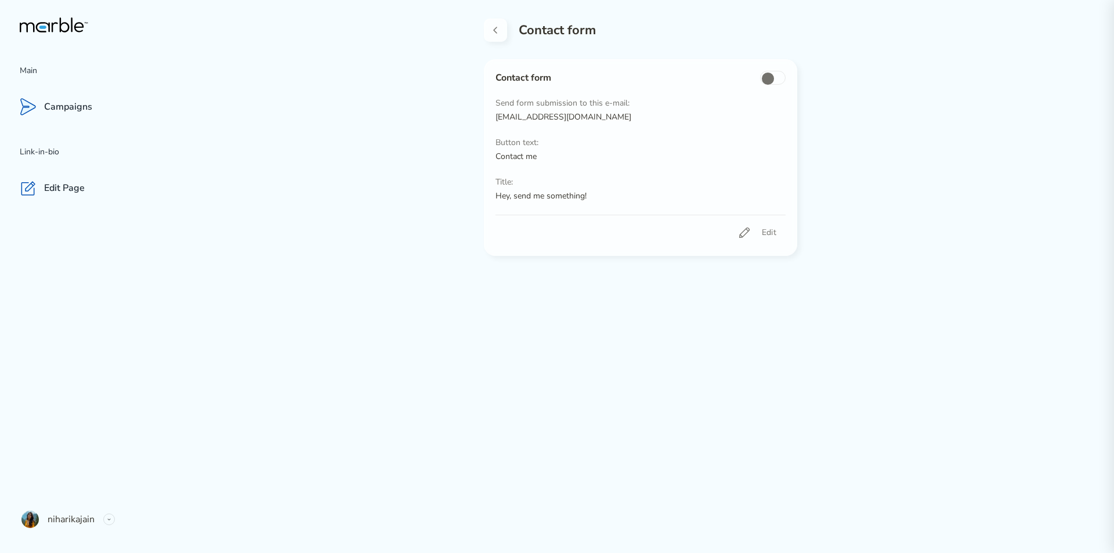
click at [527, 113] on p "dograansh862@gmail.com" at bounding box center [641, 117] width 290 height 14
